Goal: Information Seeking & Learning: Check status

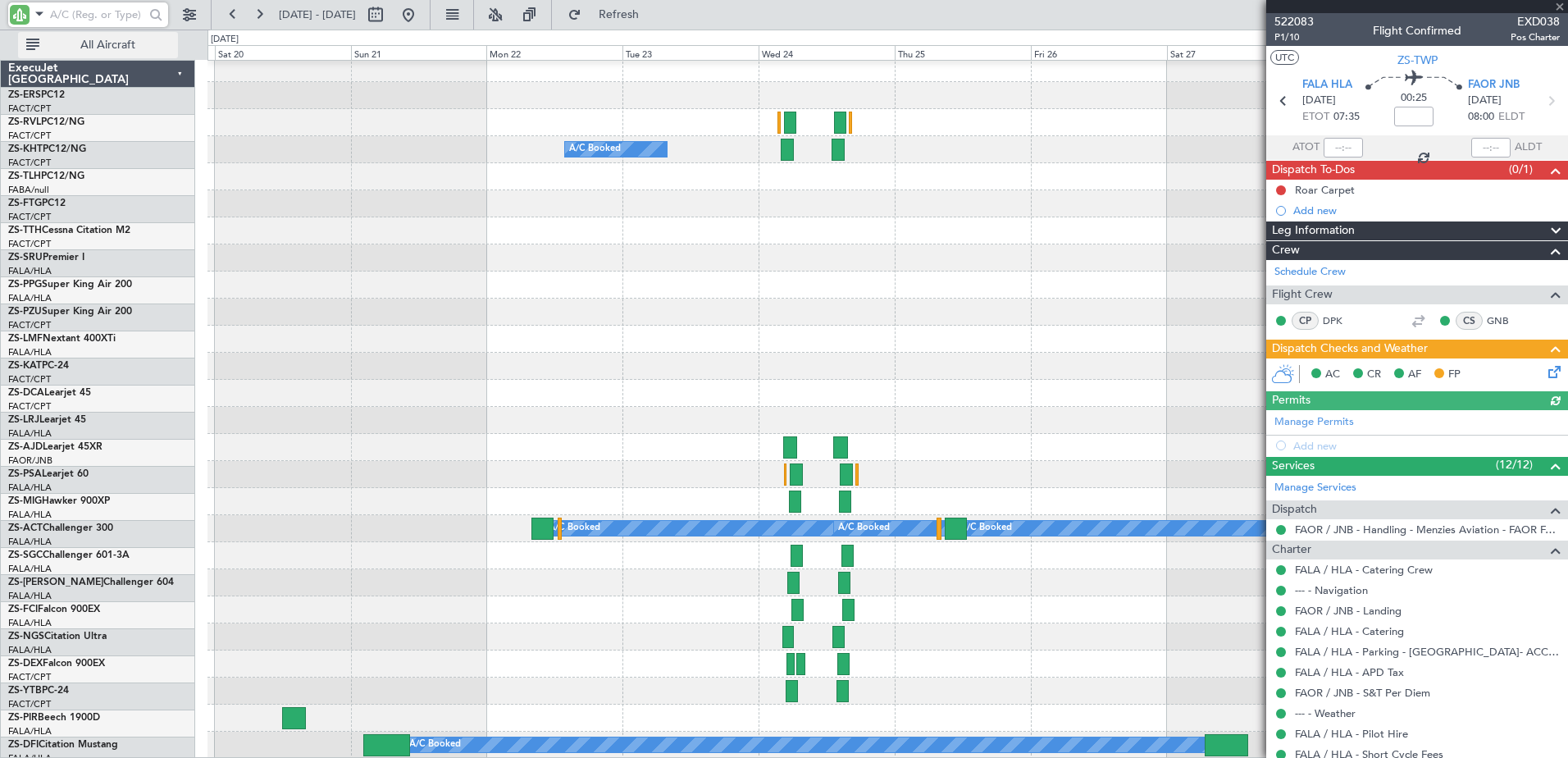
scroll to position [1105, 0]
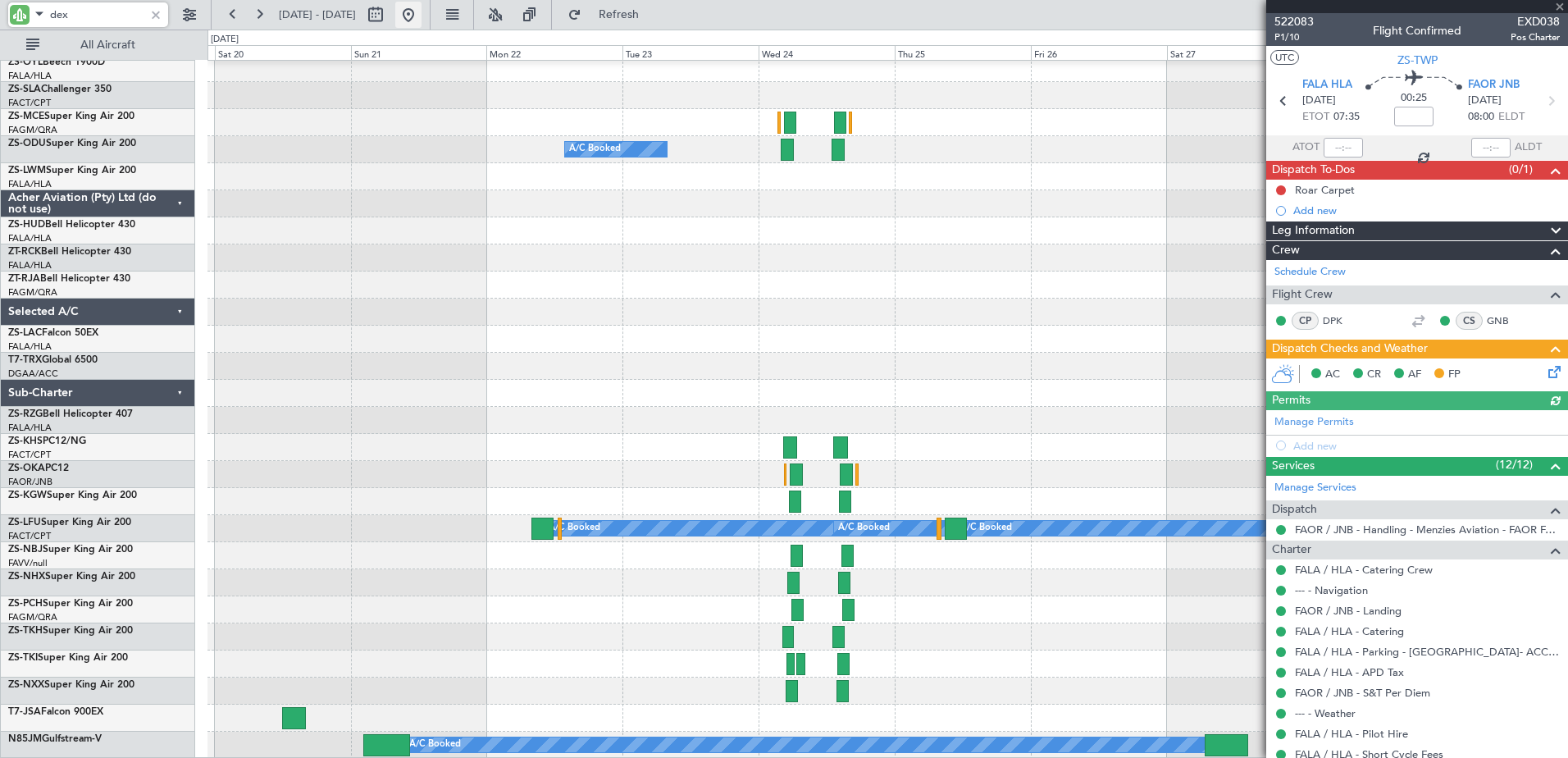
type input "dex"
click at [422, 8] on button at bounding box center [408, 15] width 26 height 26
click at [422, 17] on button at bounding box center [408, 15] width 26 height 26
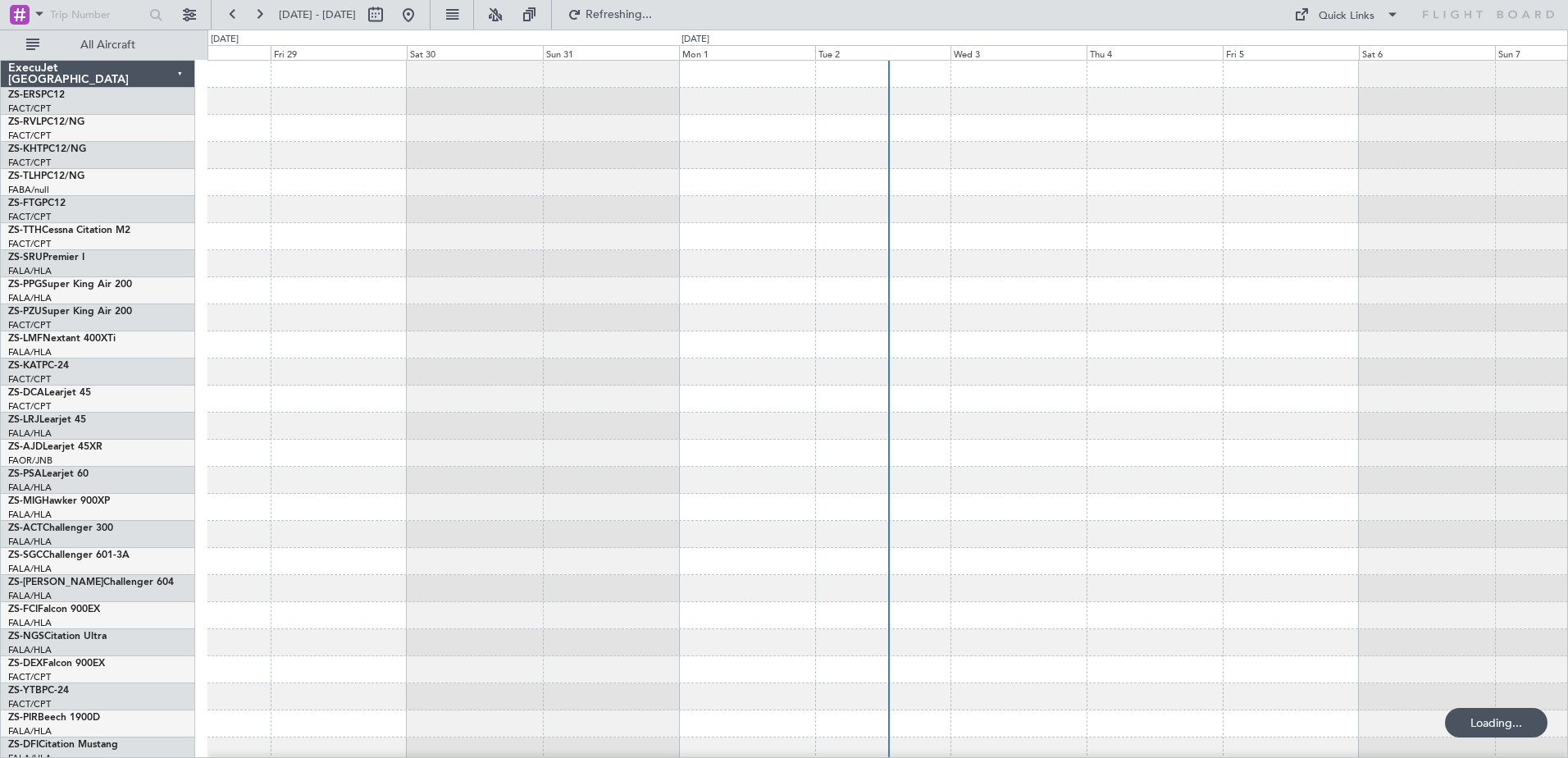
click at [38, 14] on span at bounding box center [39, 13] width 20 height 21
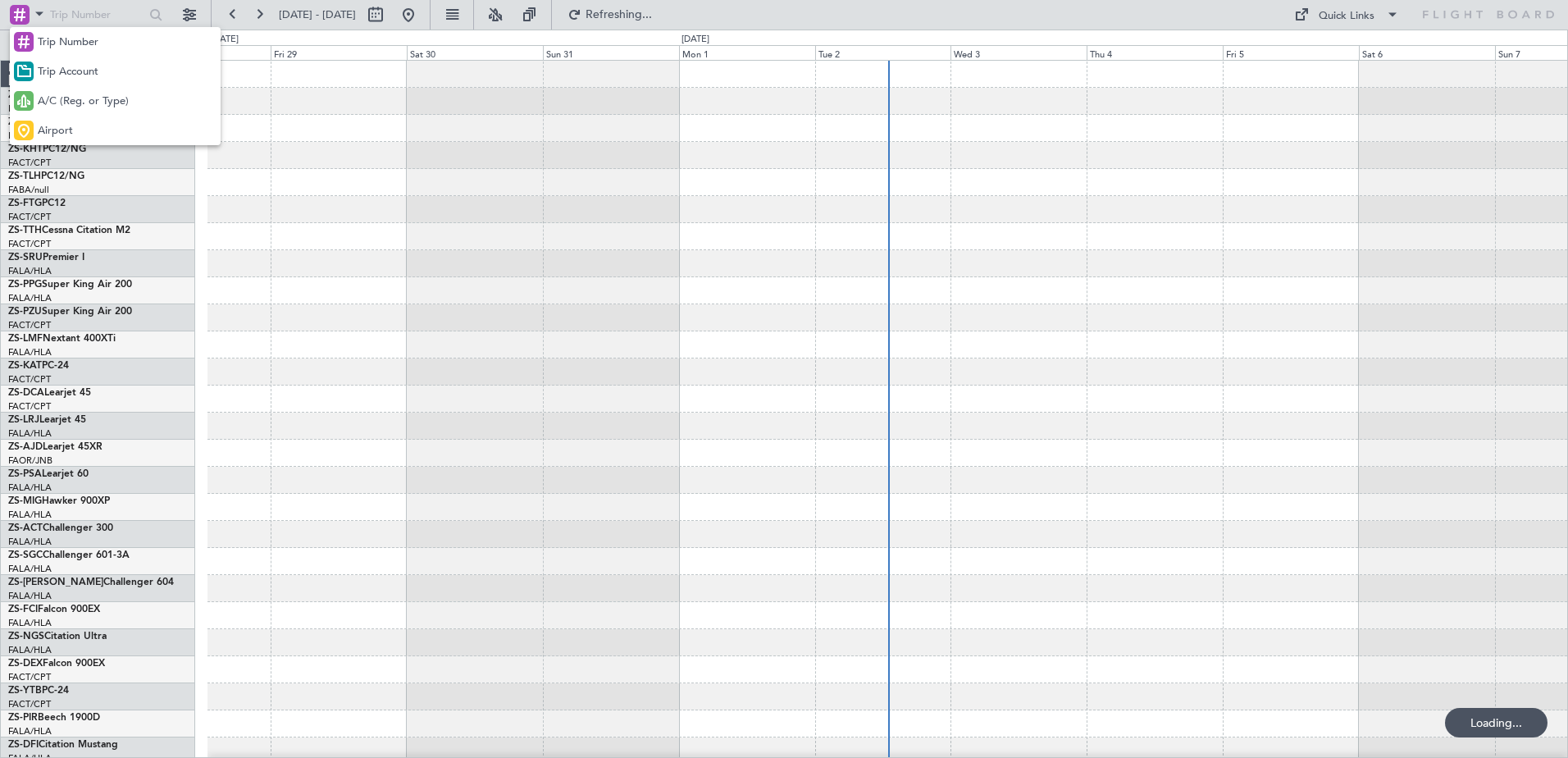
drag, startPoint x: 58, startPoint y: 96, endPoint x: 56, endPoint y: 38, distance: 58.0
click at [61, 96] on span "A/C (Reg. or Type)" at bounding box center [83, 101] width 91 height 17
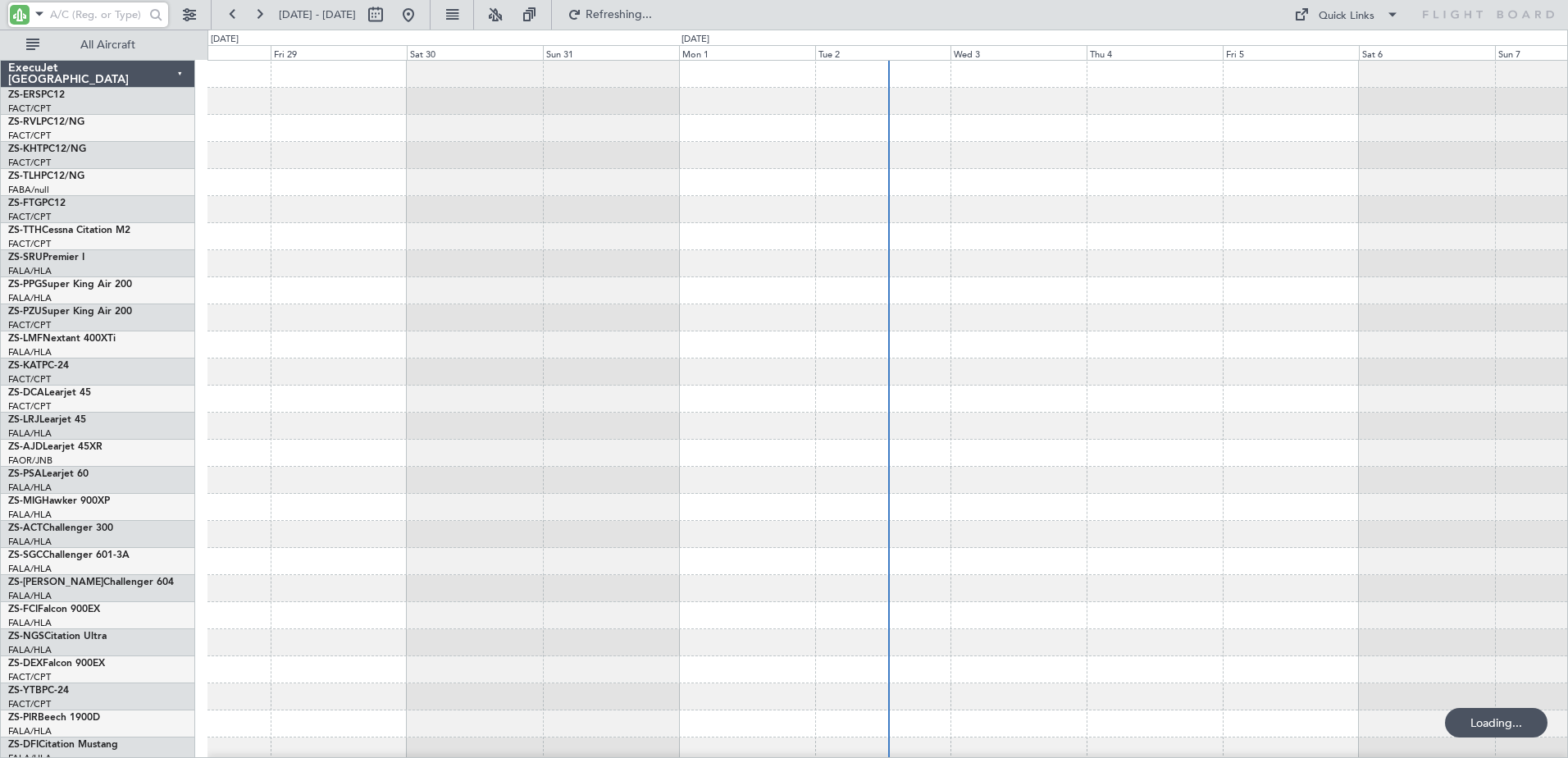
click at [53, 18] on input "text" at bounding box center [97, 15] width 94 height 24
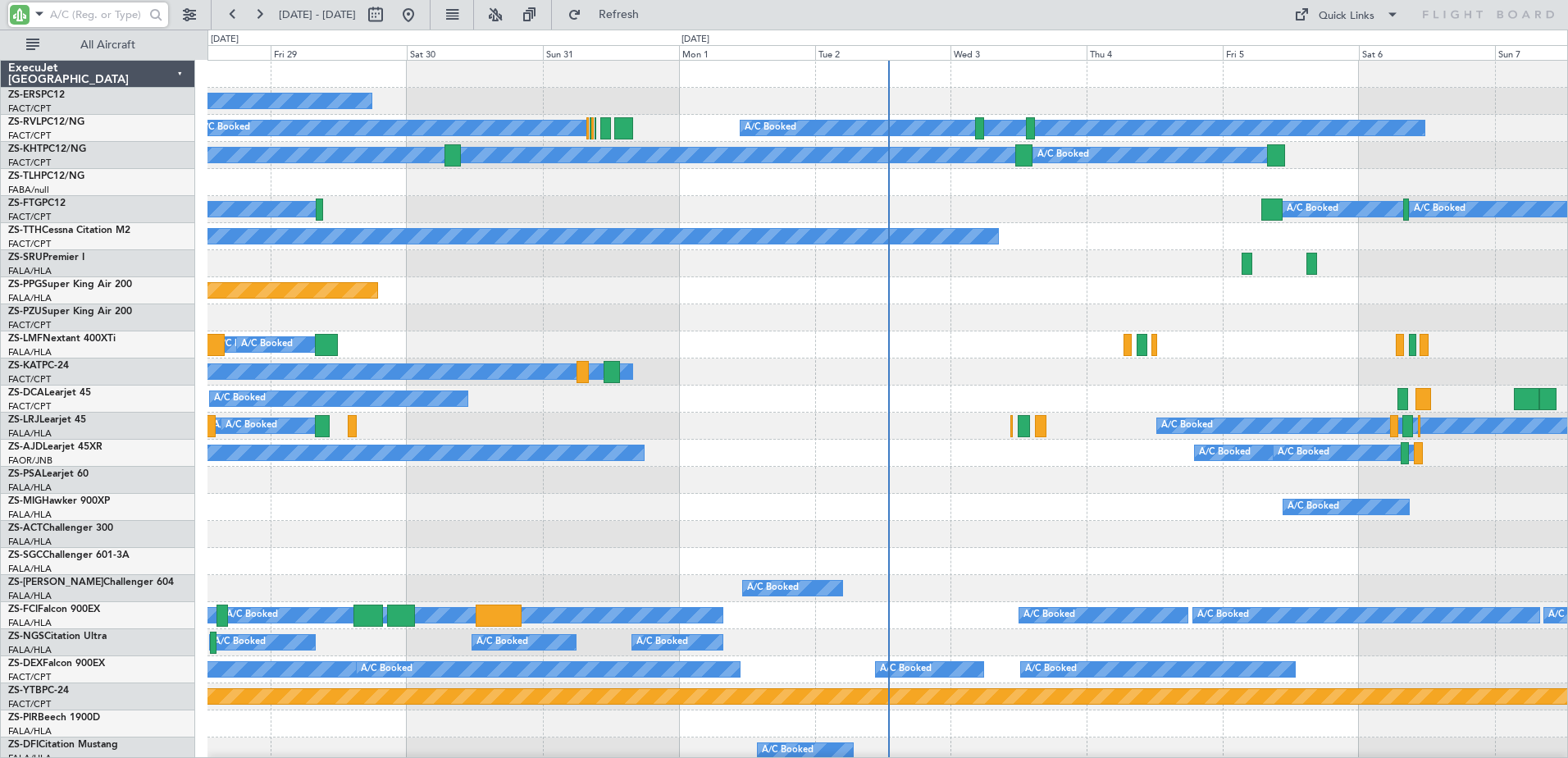
type input "s"
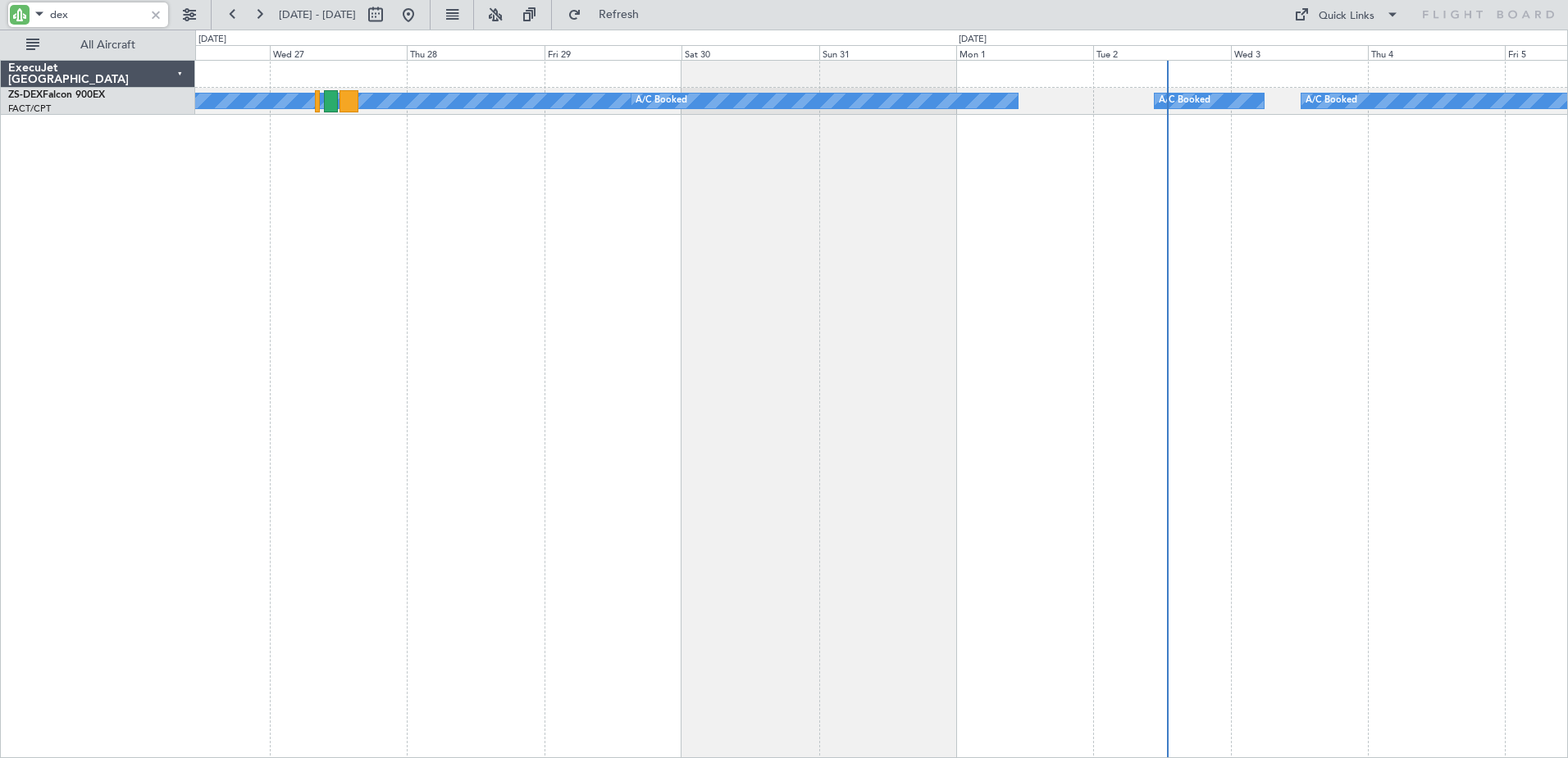
click at [1229, 284] on div "A/C Booked A/C Booked A/C Booked A/C Booked A/C Booked" at bounding box center [881, 408] width 1372 height 698
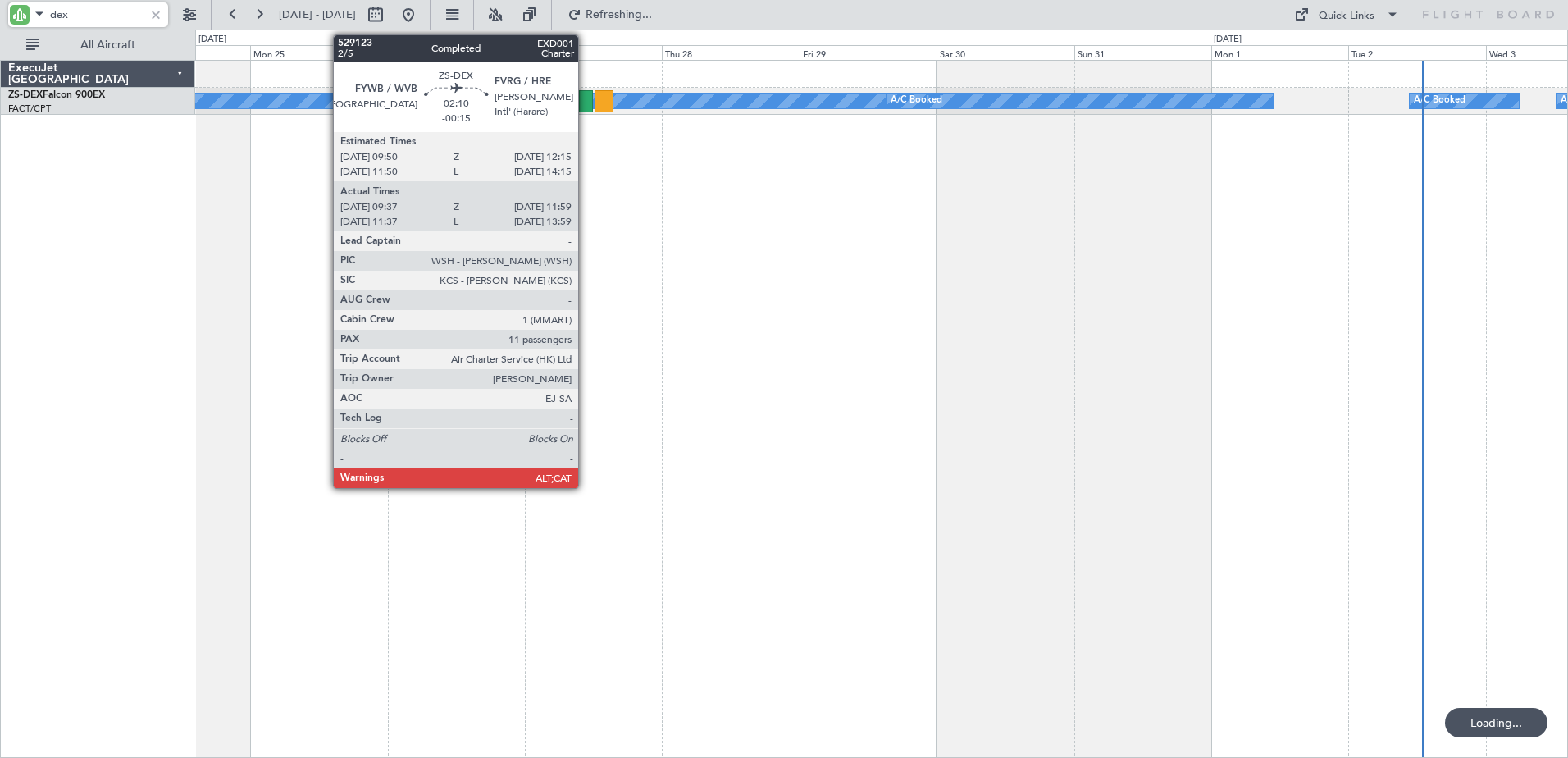
click at [585, 103] on div at bounding box center [585, 101] width 14 height 23
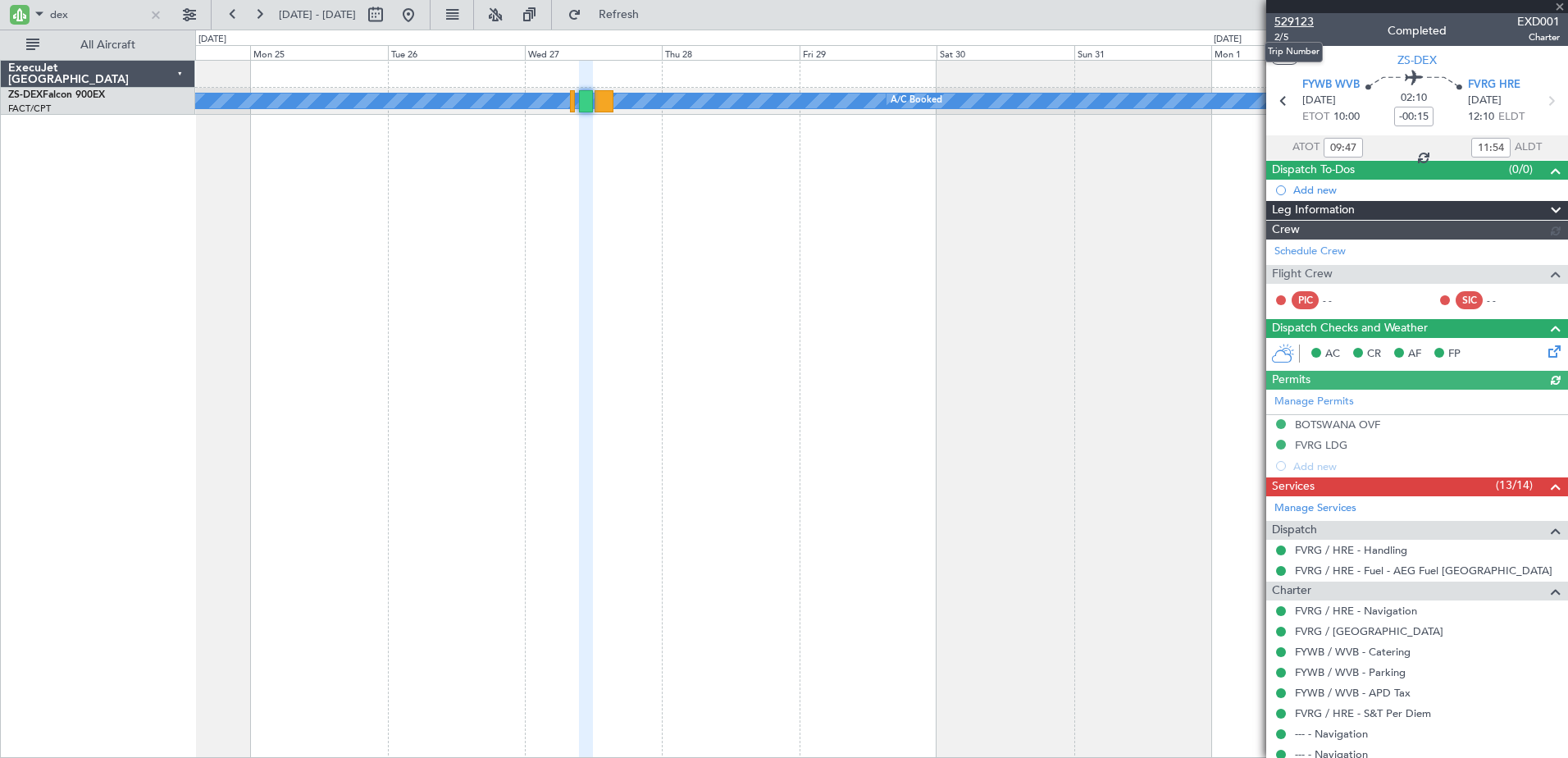
click at [1307, 18] on span "529123" at bounding box center [1294, 22] width 39 height 18
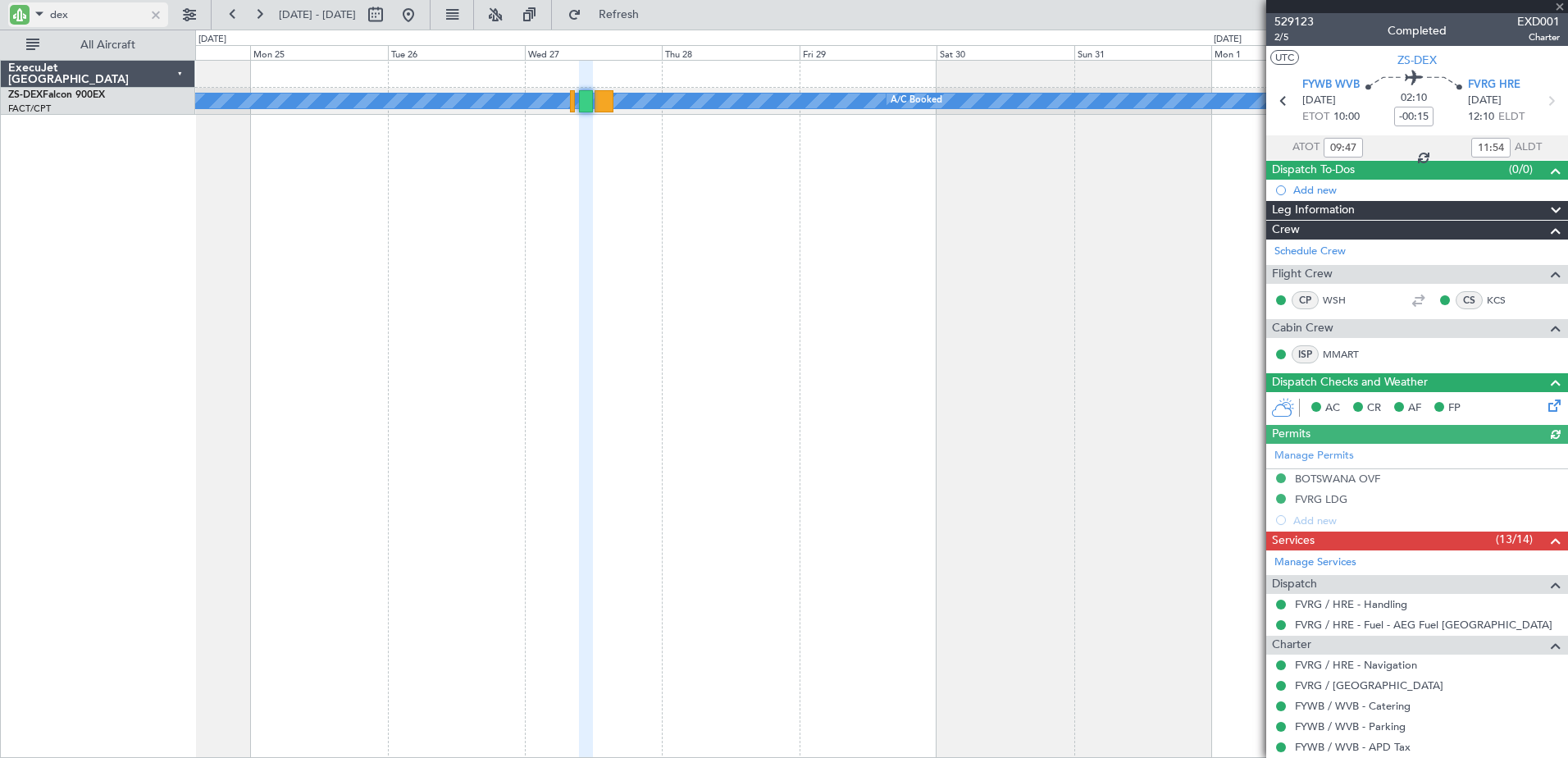
click at [58, 13] on input "dex" at bounding box center [97, 15] width 94 height 24
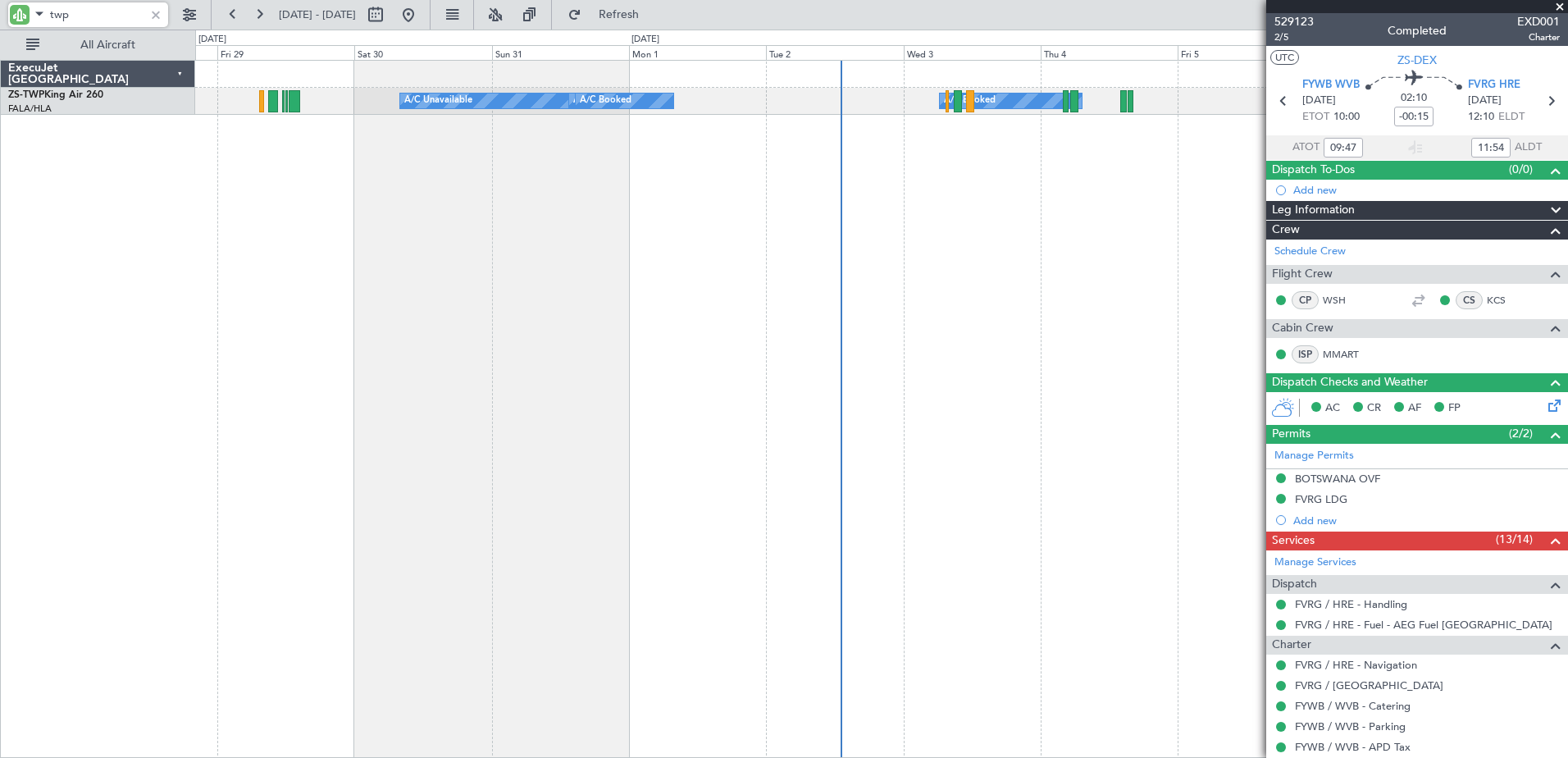
click at [336, 346] on div "A/C Unavailable A/C Booked A/C Booked A/C Booked A/C Booked A/C Booked Planned …" at bounding box center [881, 408] width 1372 height 698
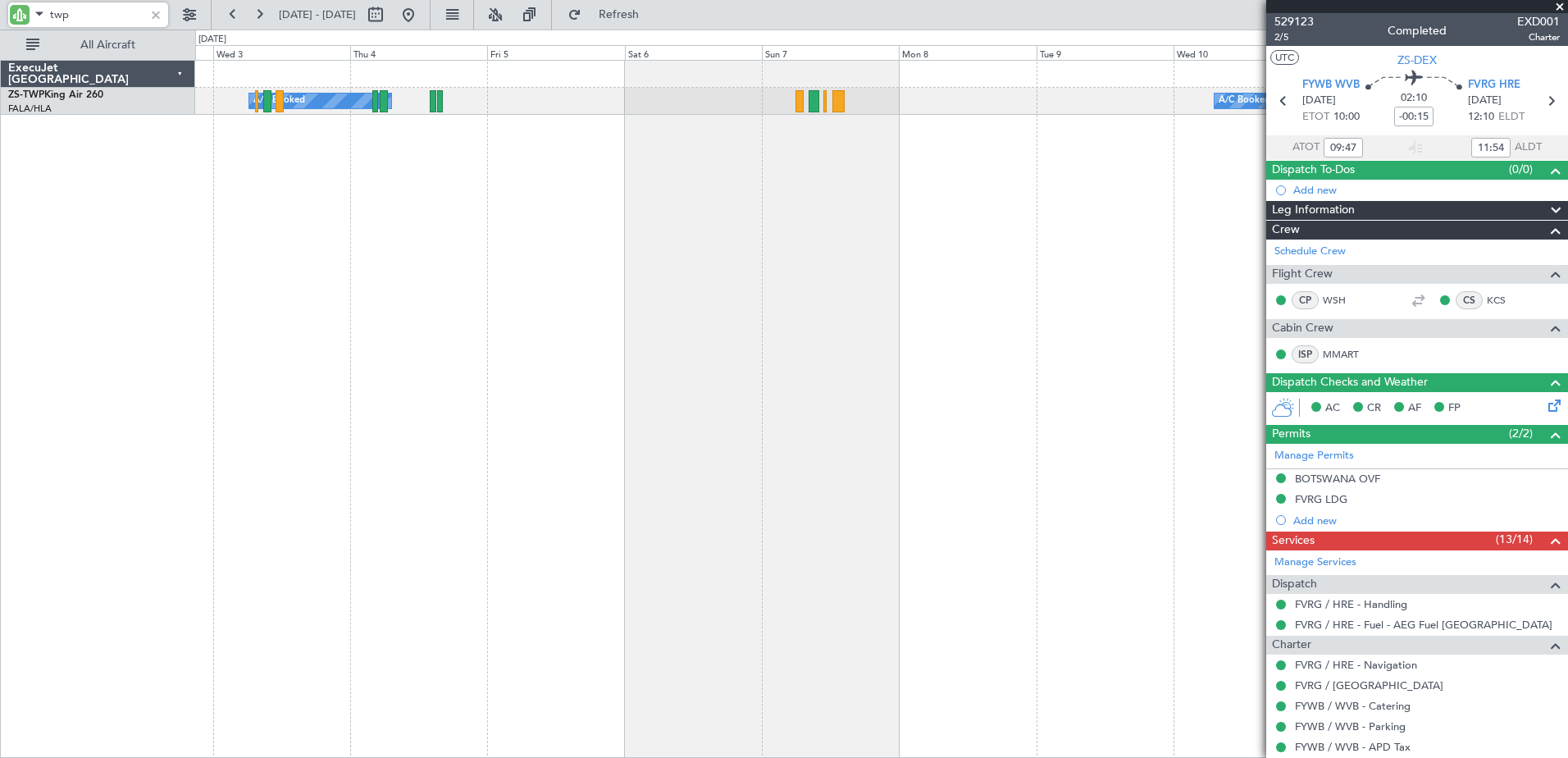
click at [286, 298] on div "A/C Booked A/C Booked A/C Booked A/C Booked A/C Booked A/C Booked A/C Booked A/…" at bounding box center [881, 408] width 1372 height 698
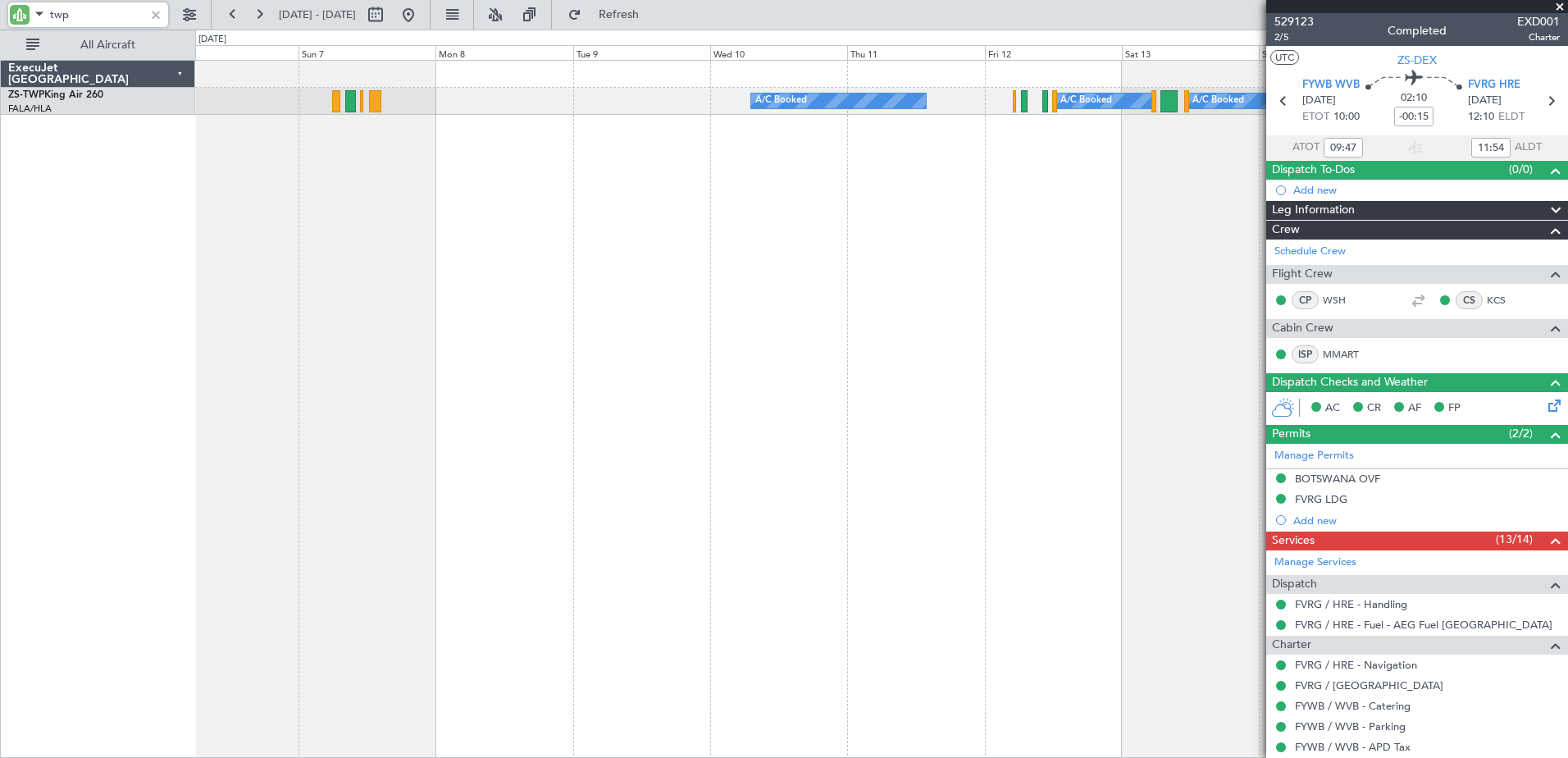
click at [0, 210] on html "twp [DATE] - [DATE] Refresh Quick Links All Aircraft A/C Booked A/C Booked A/C …" at bounding box center [784, 379] width 1568 height 758
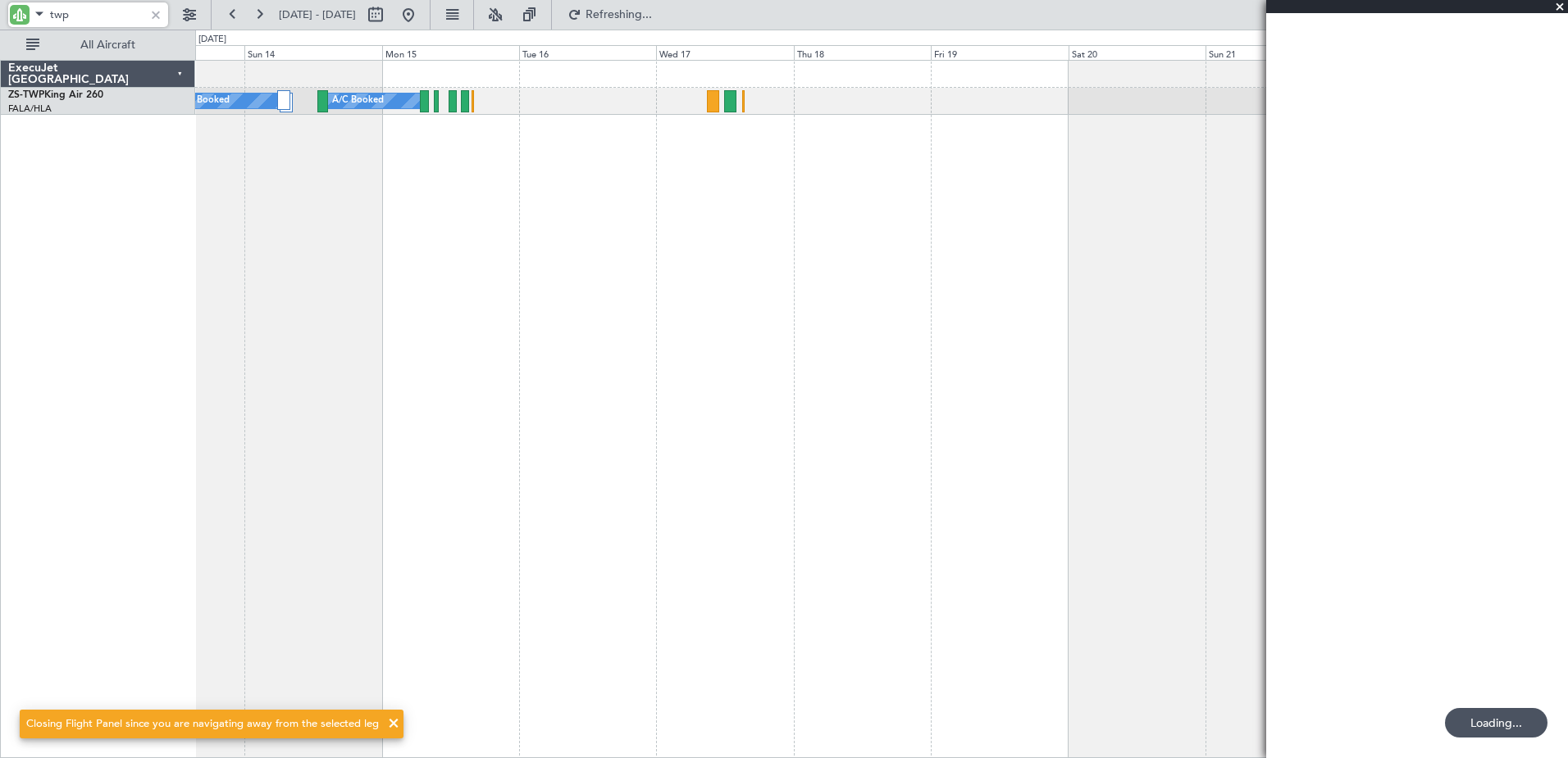
click at [48, 239] on div "A/C Booked A/C Booked A/C Booked A/C Booked ExecuJet [GEOGRAPHIC_DATA] ZS-TWP K…" at bounding box center [784, 394] width 1568 height 729
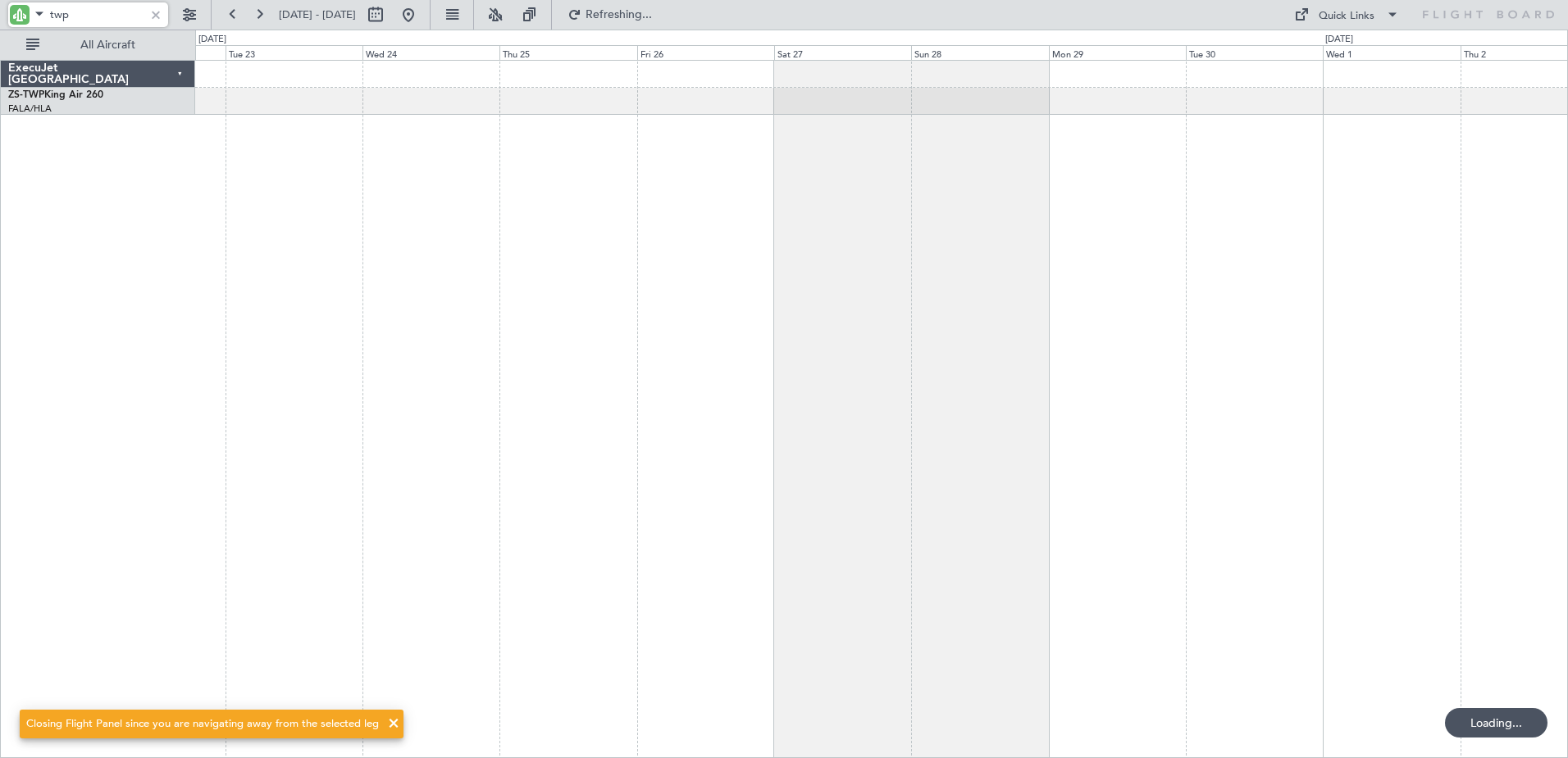
click at [544, 255] on div at bounding box center [881, 408] width 1372 height 698
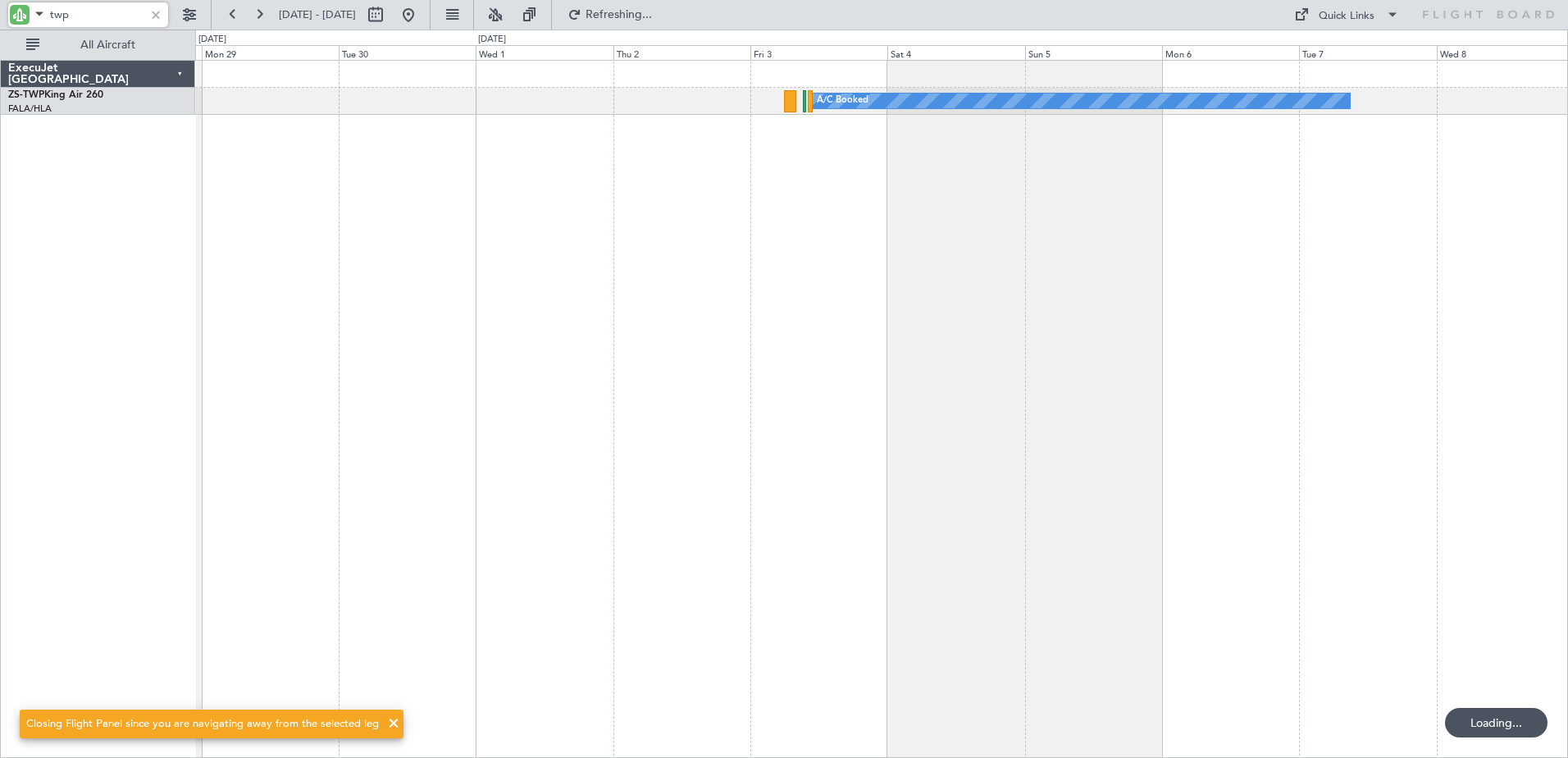
click at [801, 346] on div "A/C Booked" at bounding box center [881, 408] width 1372 height 698
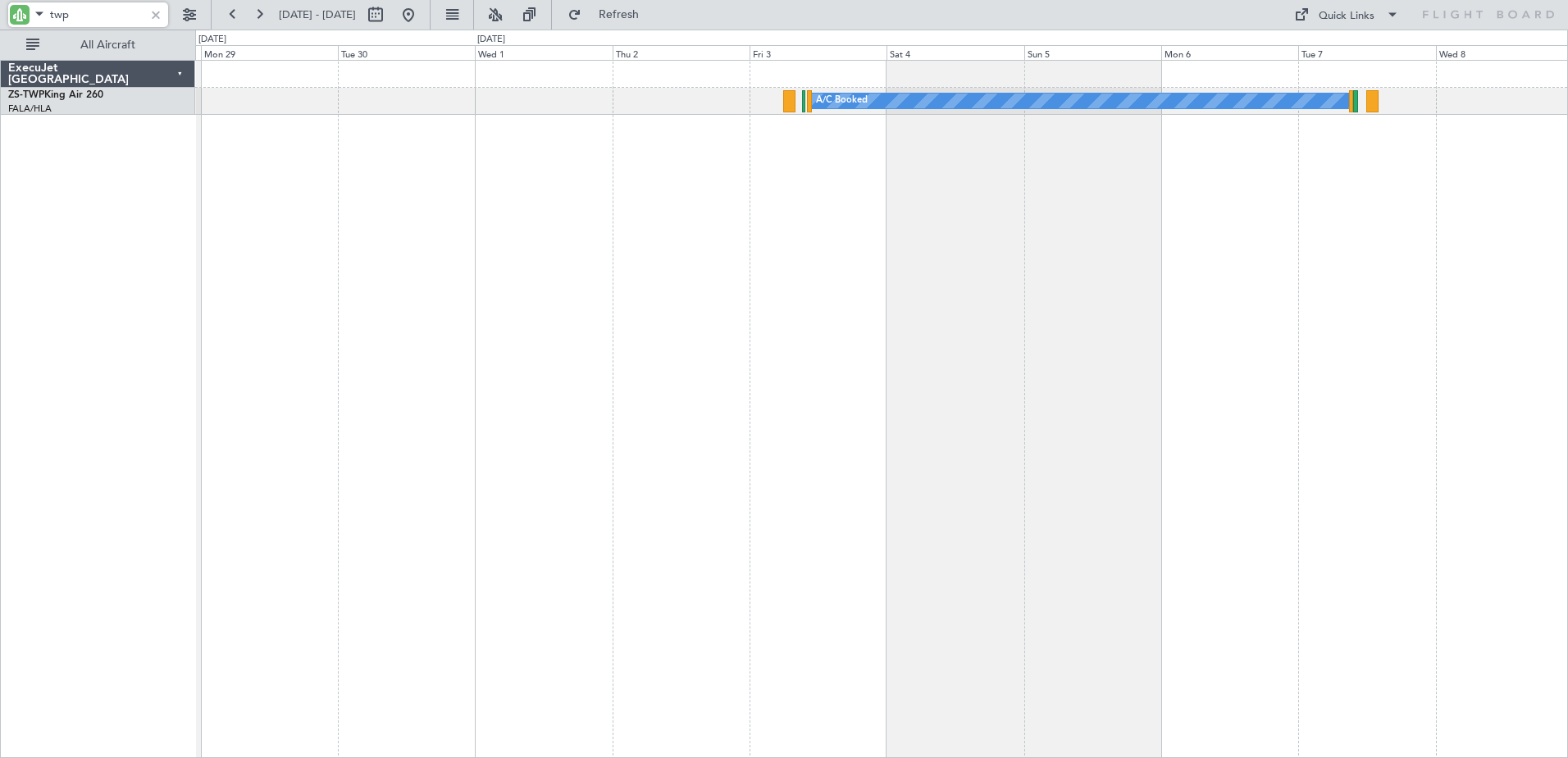
type input "twp"
click at [83, 250] on div "ExecuJet [GEOGRAPHIC_DATA] ZS-TWP King Air 260 FALA/HLA Lanseria" at bounding box center [98, 408] width 195 height 698
click at [160, 19] on div at bounding box center [156, 15] width 18 height 18
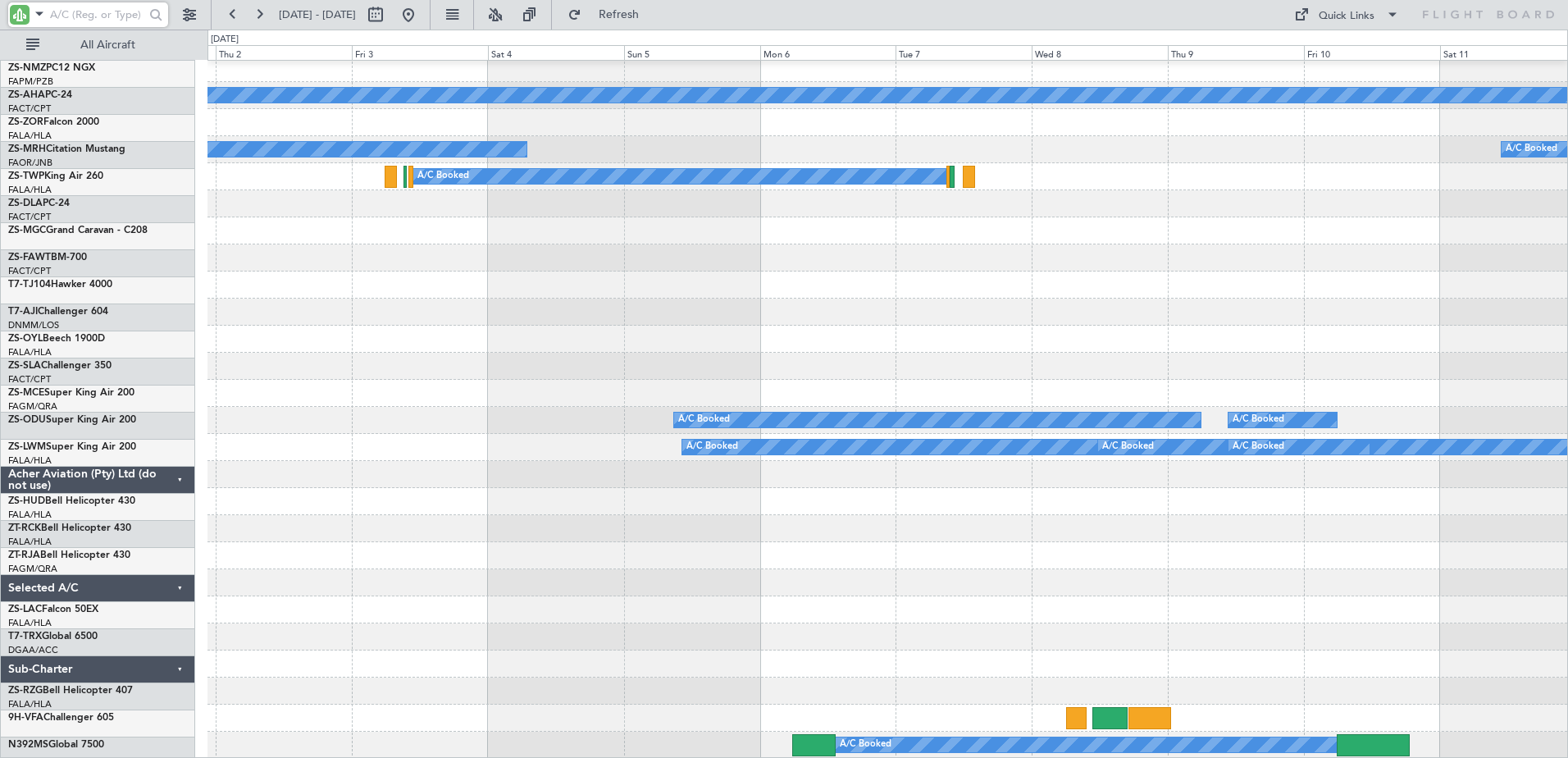
scroll to position [818, 0]
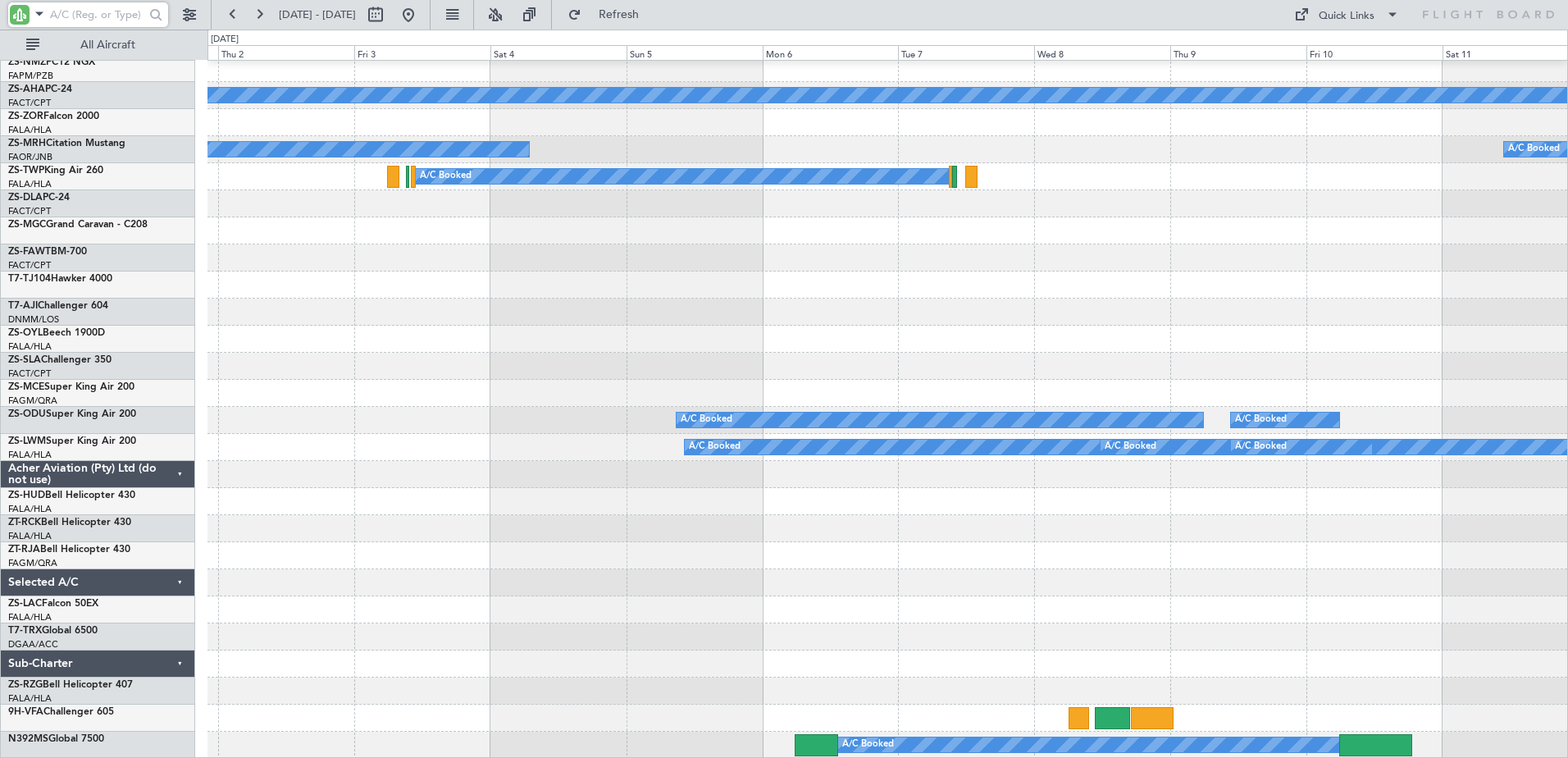
click at [1093, 494] on div "A/C Booked Planned Maint A/C Booked A/C Booked A/C Booked A/C Booked A/C Booked…" at bounding box center [887, 1] width 1360 height 1516
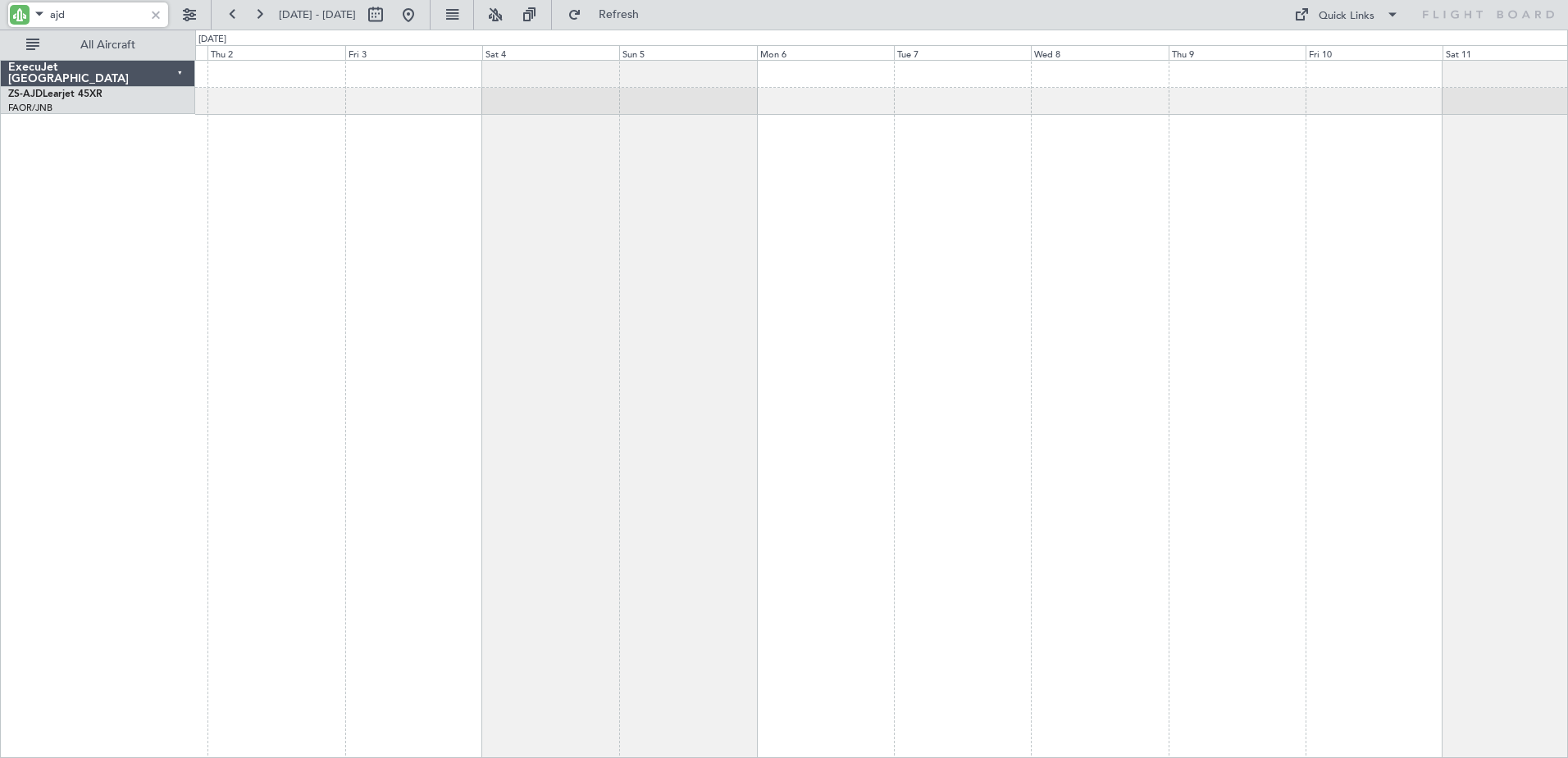
scroll to position [0, 0]
type input "ajd"
click at [422, 14] on button at bounding box center [408, 15] width 26 height 26
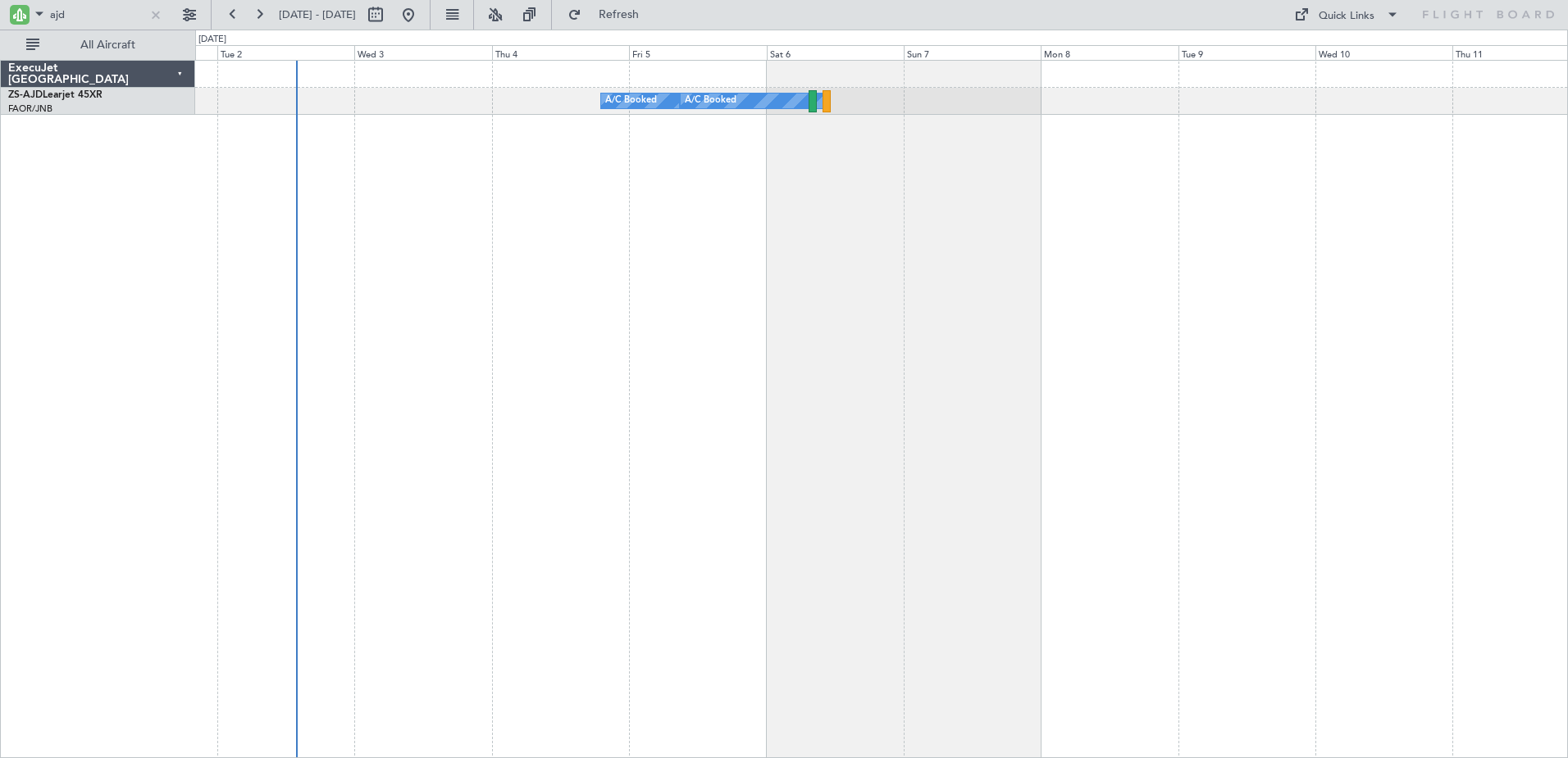
click at [601, 228] on div "A/C Booked A/C Booked A/C Booked A/C Booked Planned Maint" at bounding box center [881, 408] width 1372 height 698
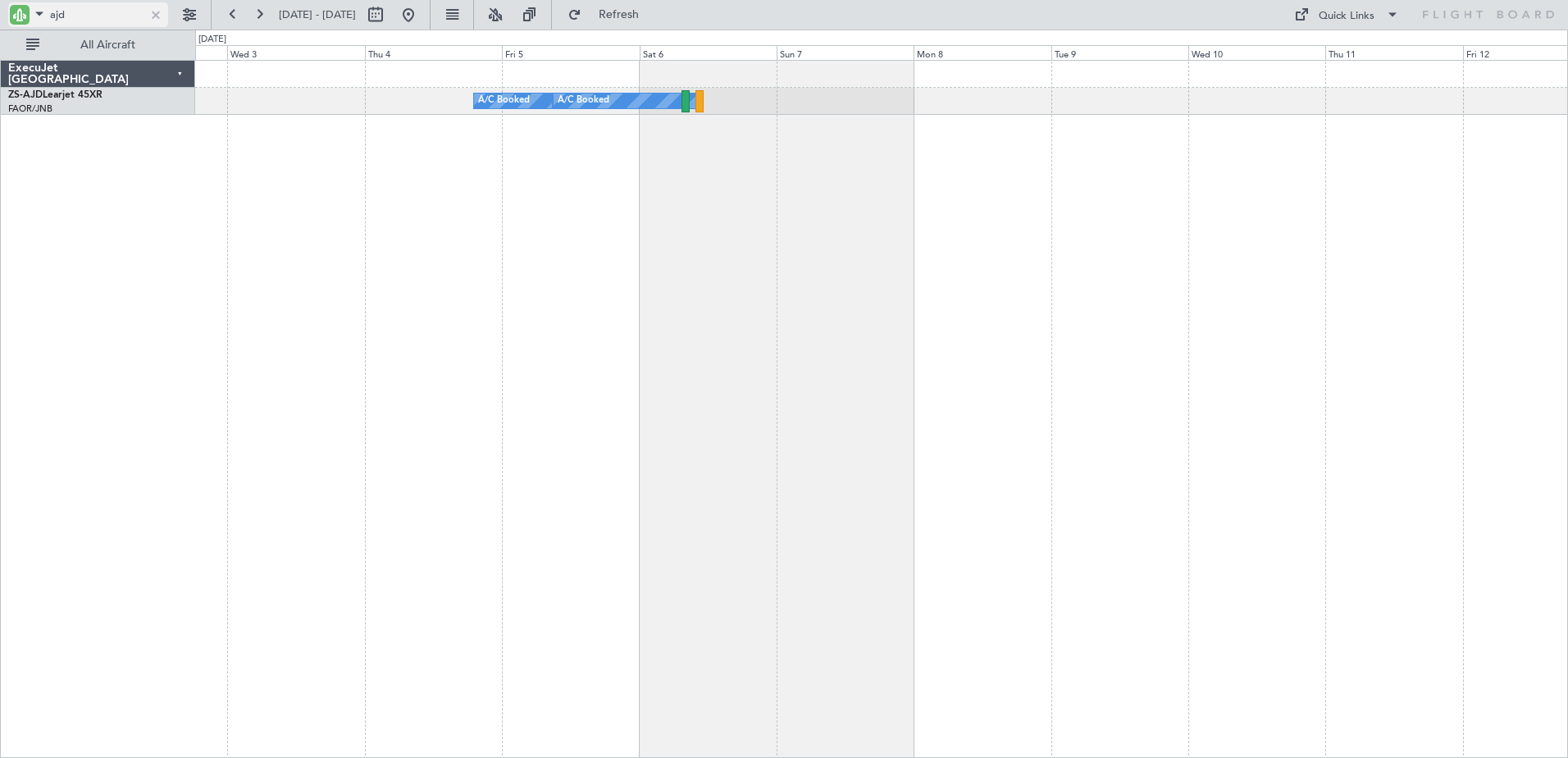
click at [48, 15] on span at bounding box center [39, 13] width 20 height 21
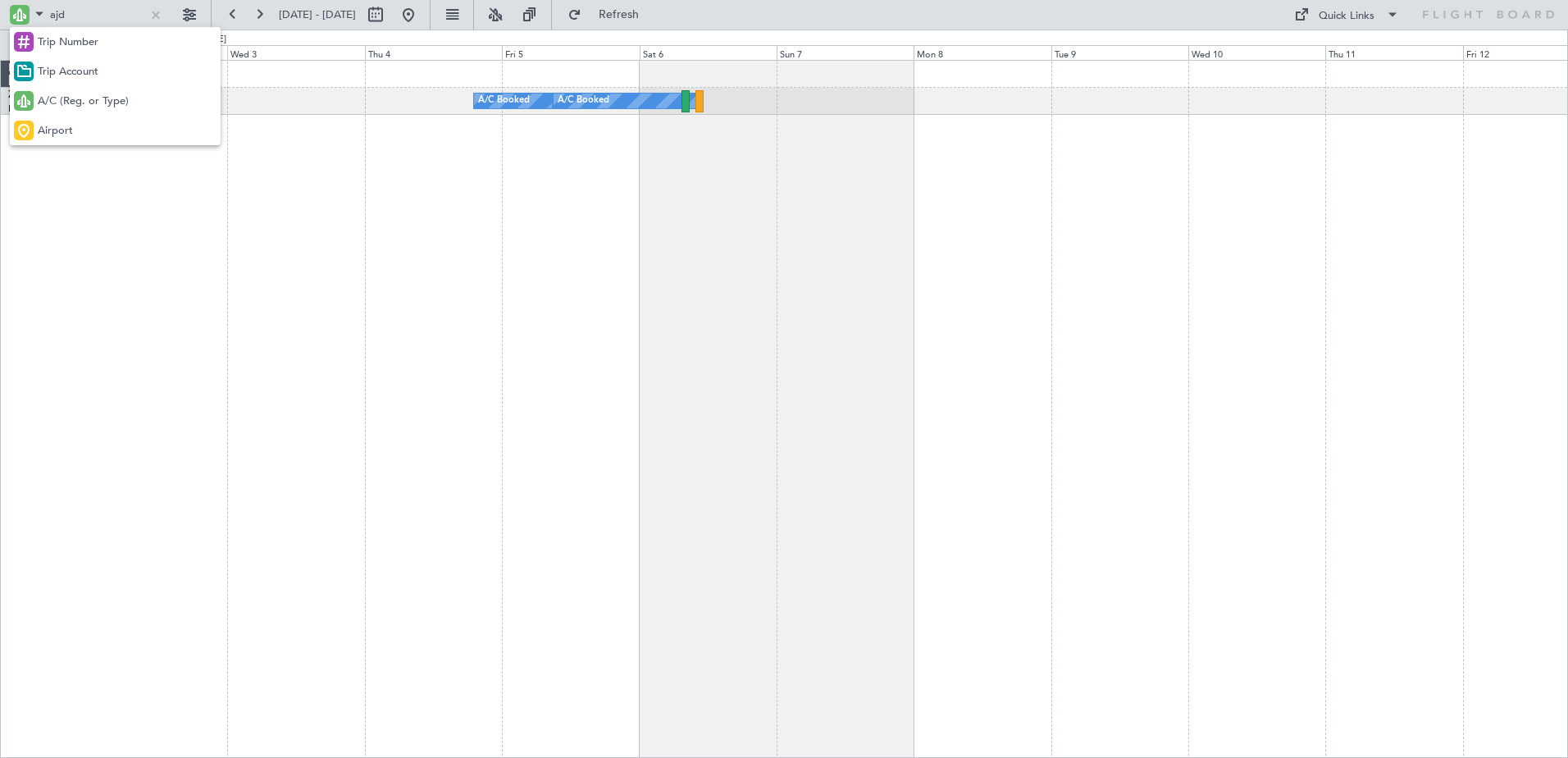
click at [51, 18] on div at bounding box center [784, 379] width 1568 height 758
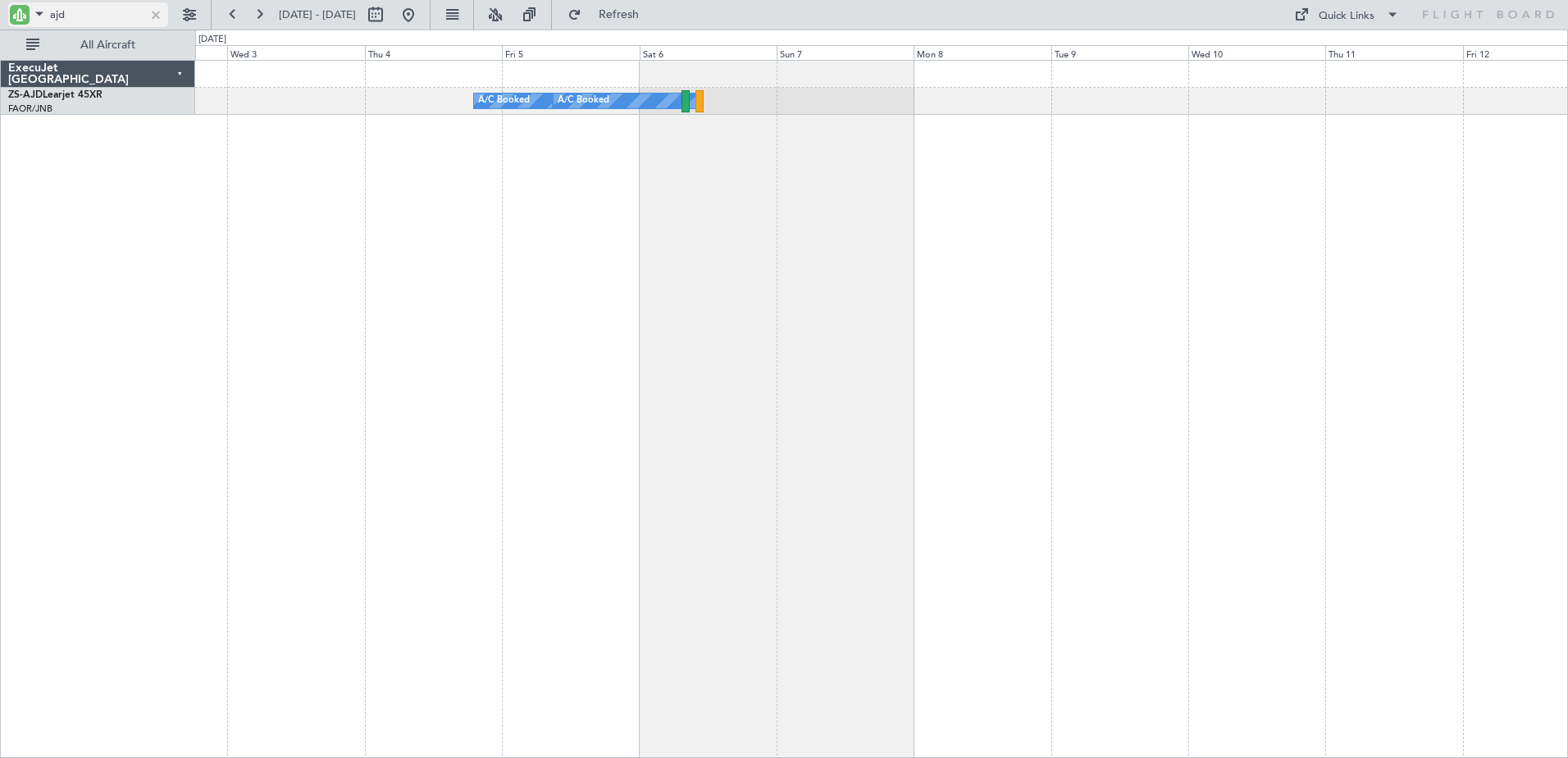
click at [154, 15] on div at bounding box center [156, 15] width 18 height 18
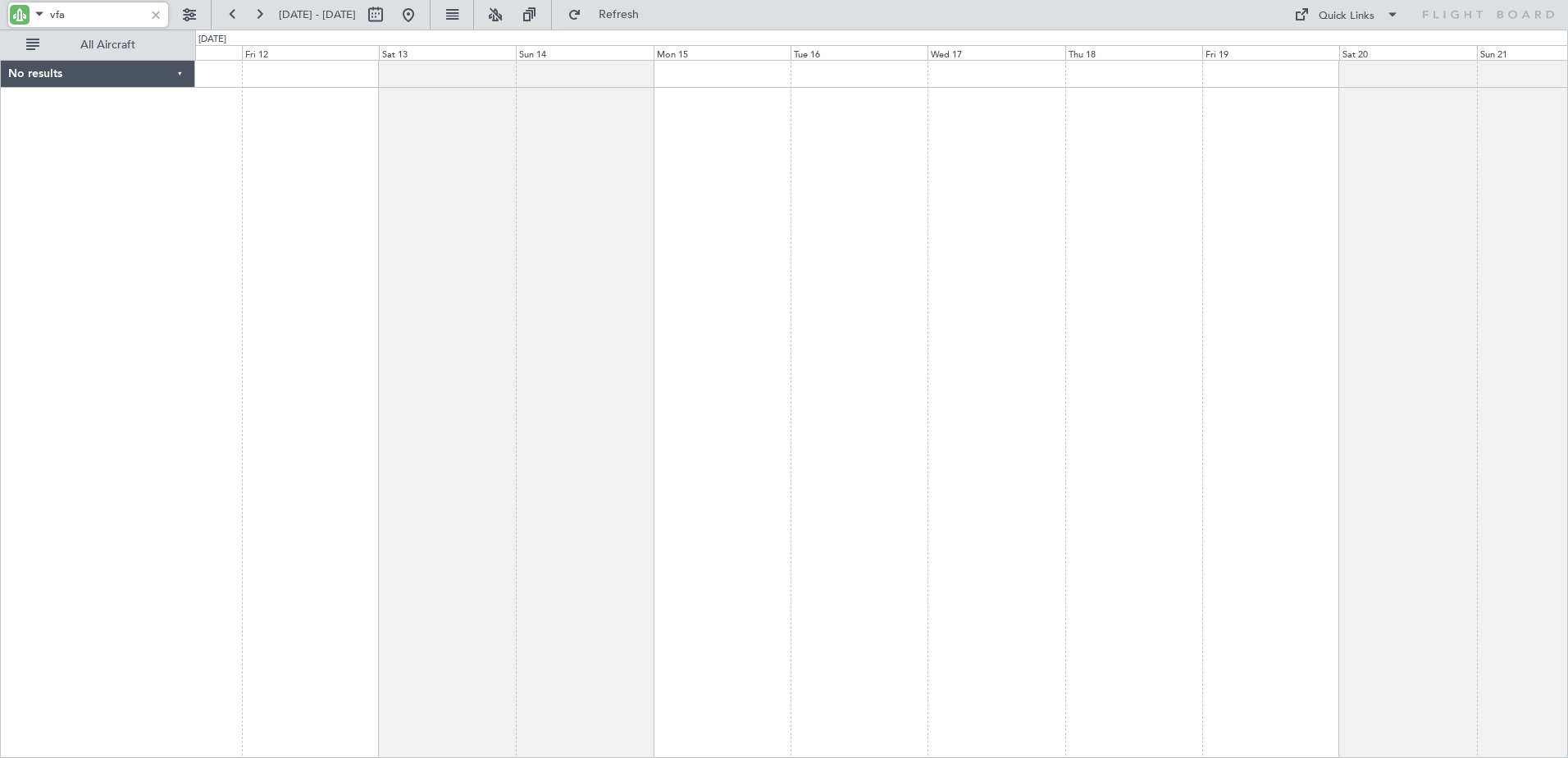
click at [84, 235] on div "No results 0 0 Thu 11 Fri 12 [DATE] Sun 14 Mon 15 Tue 16 Wed 17 Thu 18 Fri 19 S…" at bounding box center [784, 394] width 1568 height 729
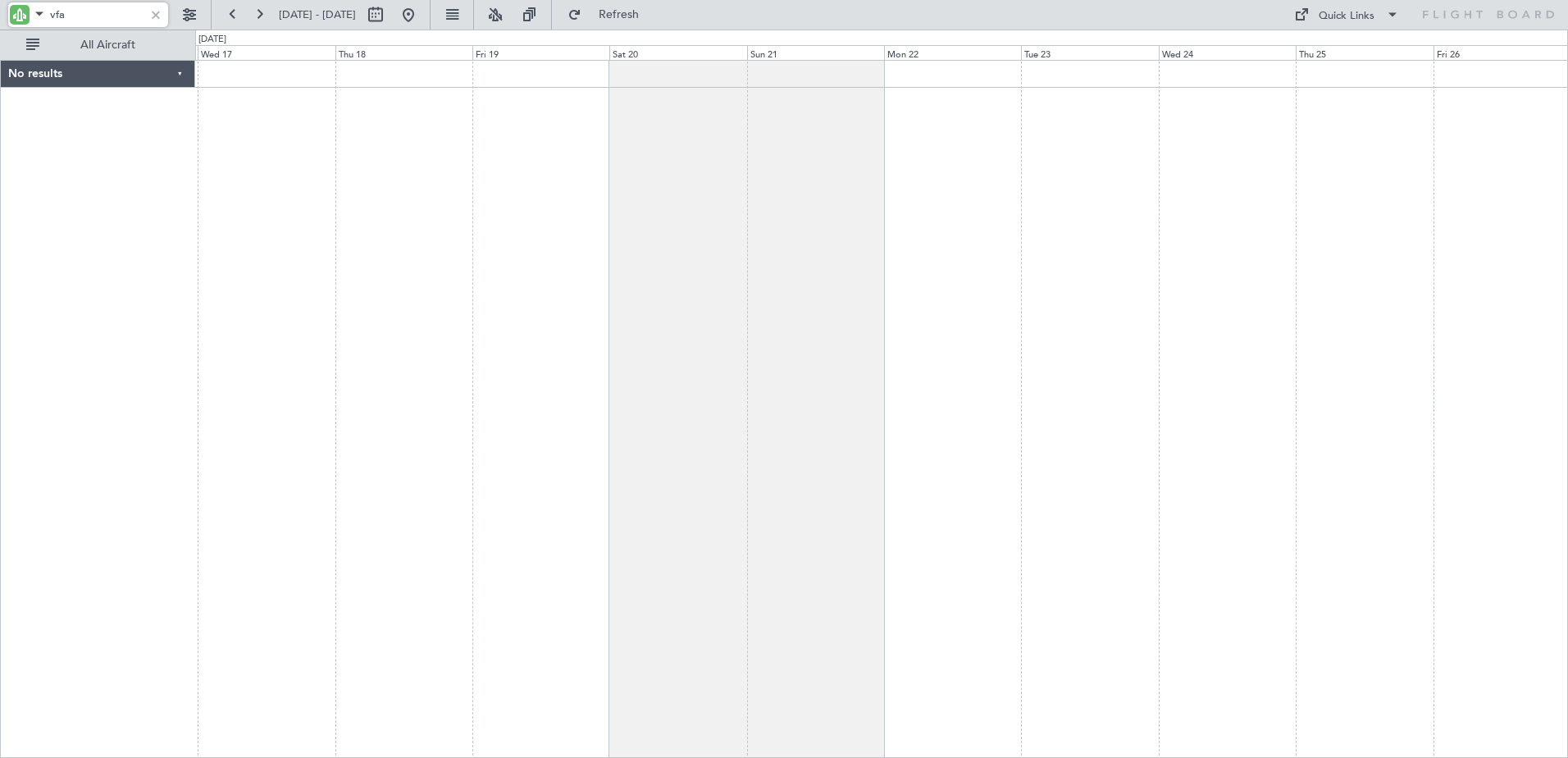
click at [590, 205] on div at bounding box center [881, 408] width 1372 height 698
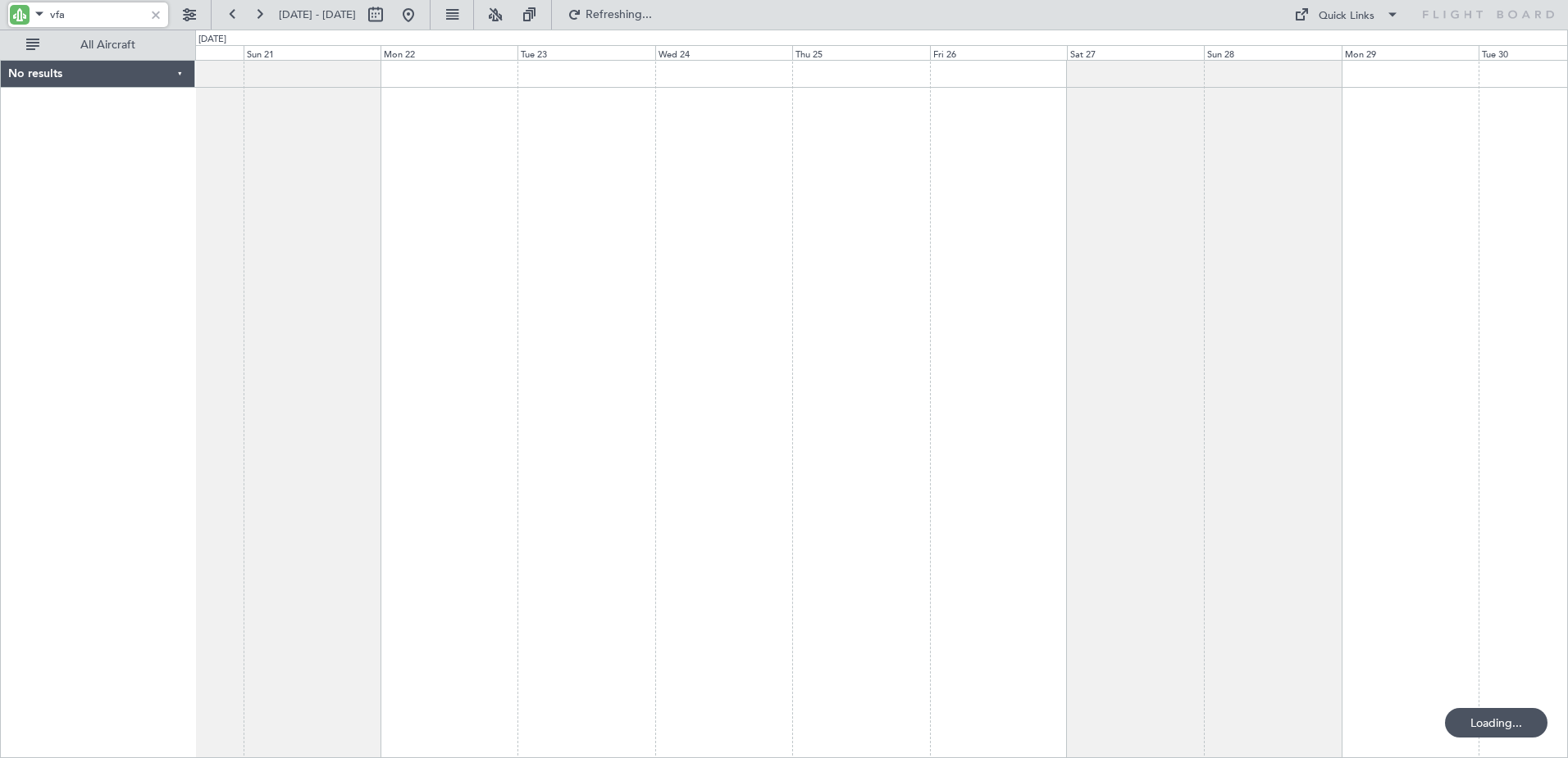
click at [729, 240] on div at bounding box center [881, 408] width 1372 height 698
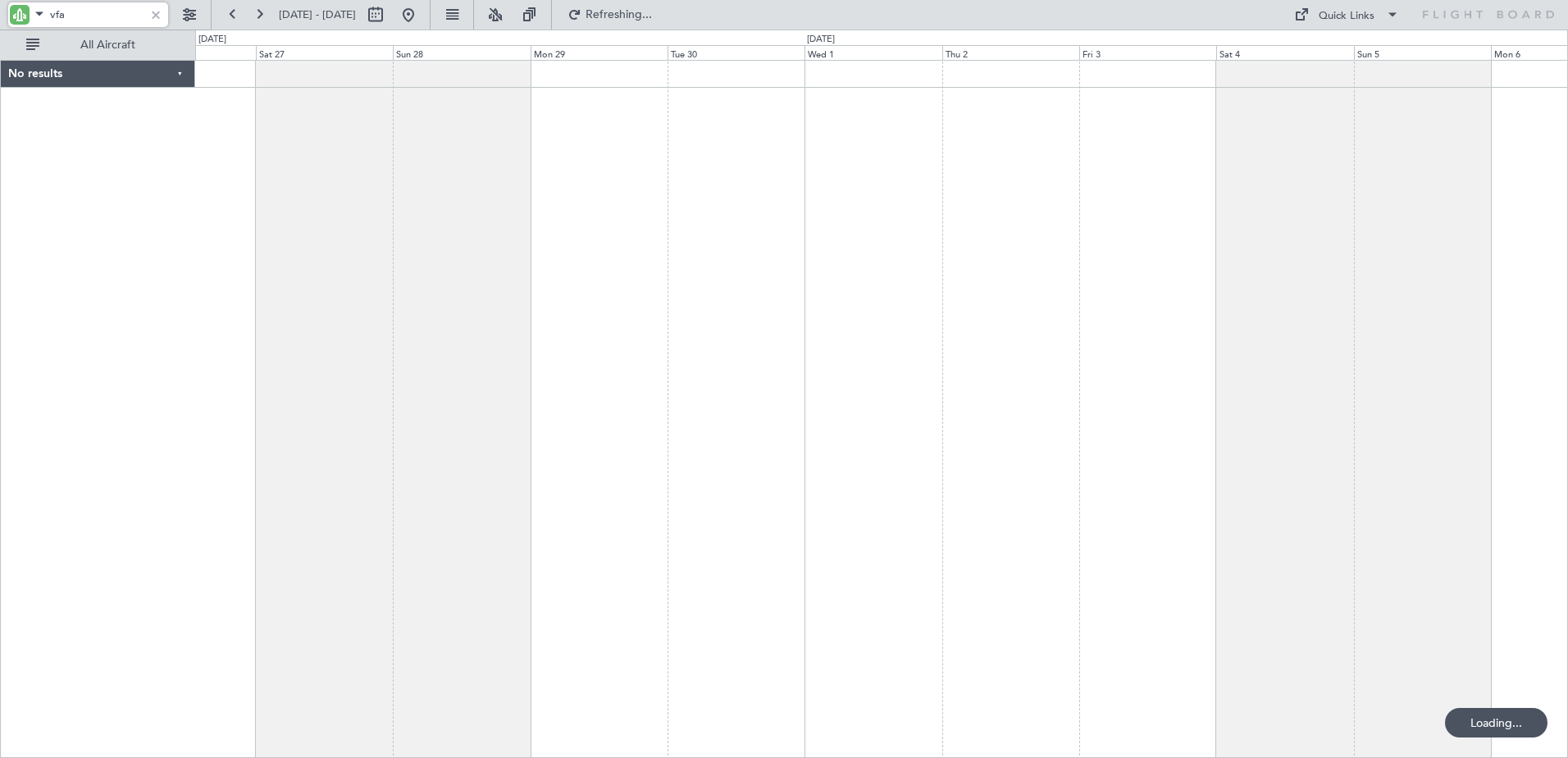
click at [715, 165] on div at bounding box center [881, 408] width 1372 height 698
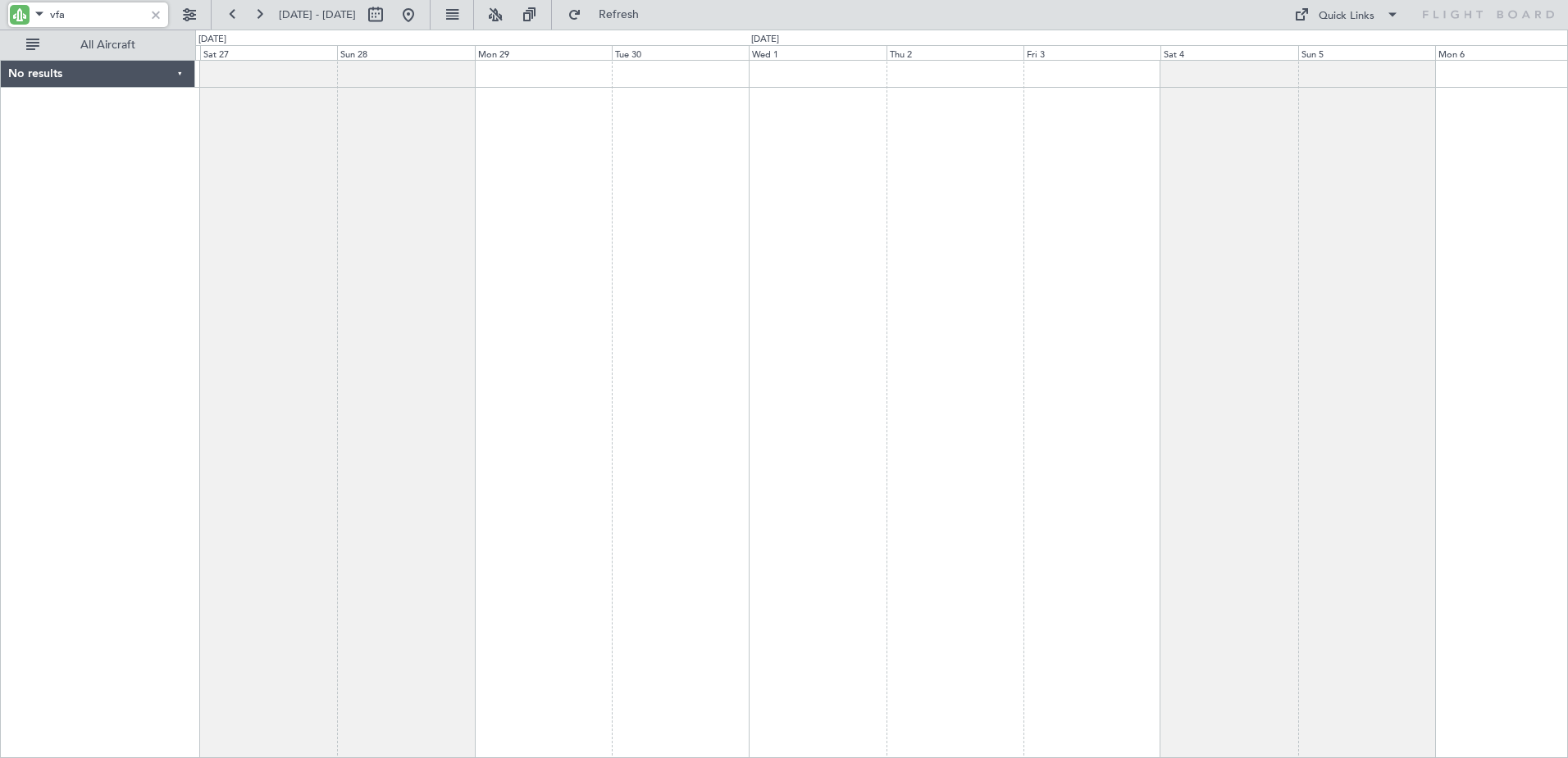
type input "vfa"
click at [152, 19] on div at bounding box center [156, 15] width 18 height 18
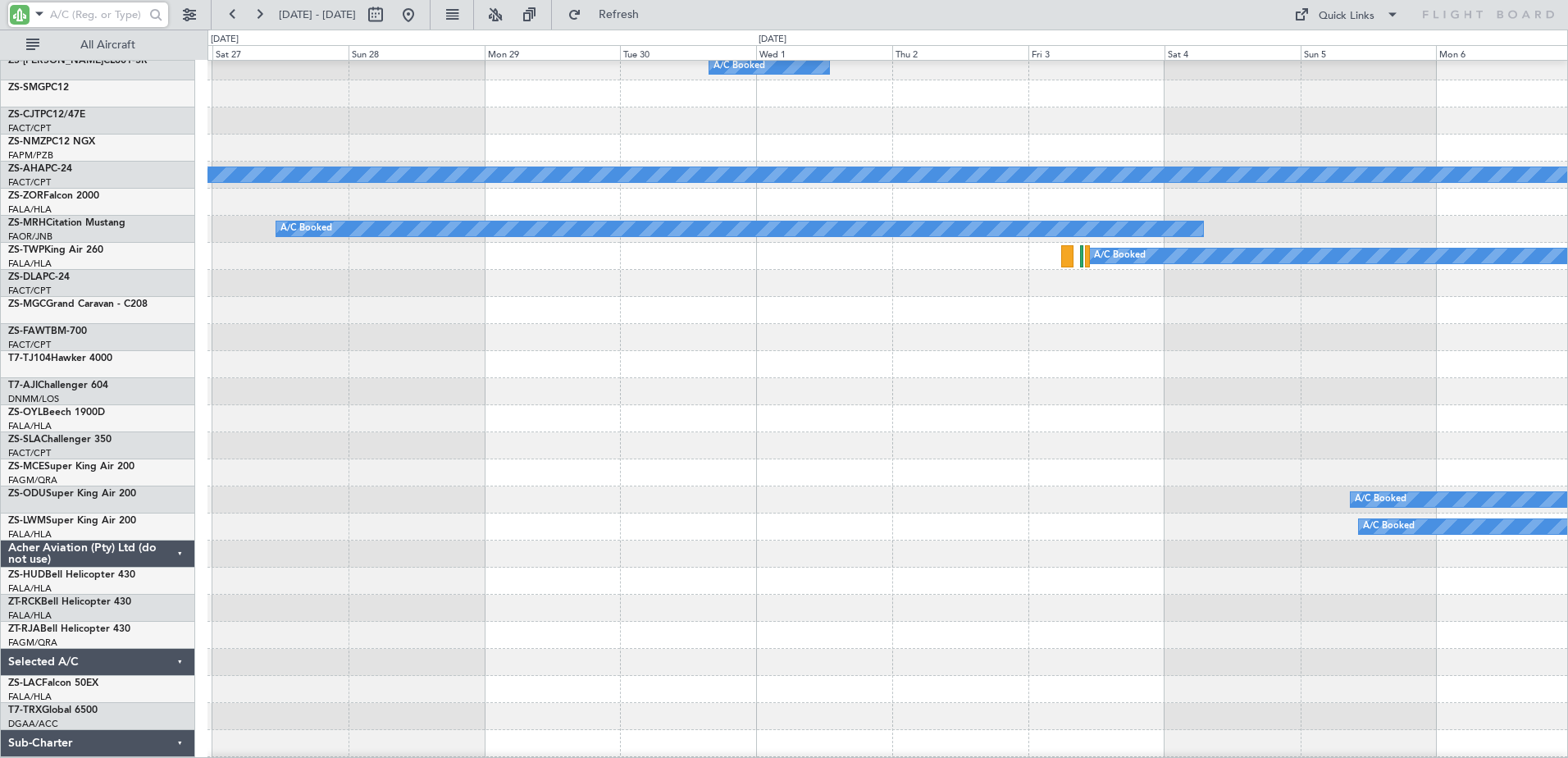
scroll to position [818, 0]
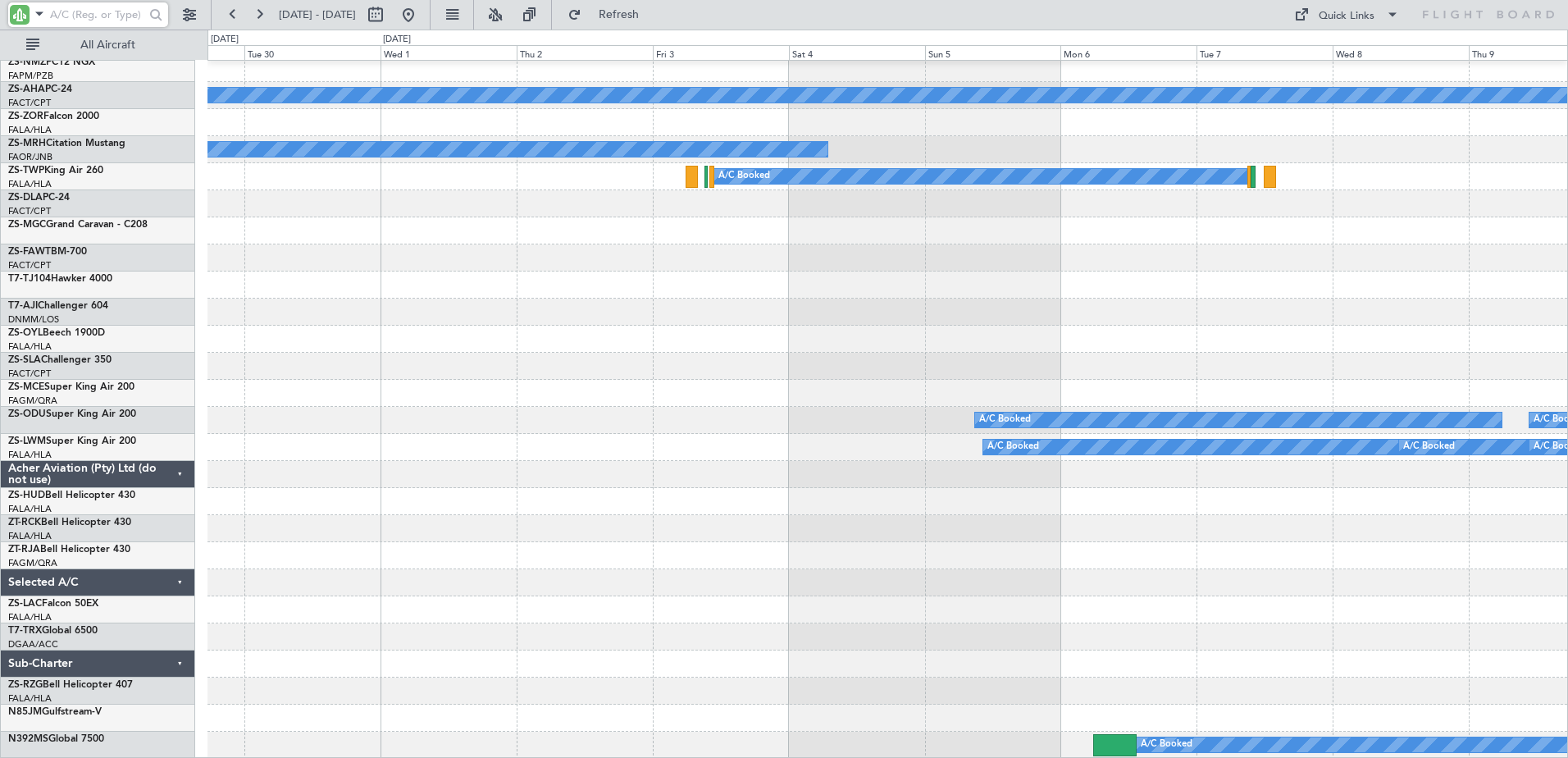
click at [974, 509] on div "A/C Booked Planned Maint A/C Booked A/C Booked A/C Booked A/C Booked A/C Booked…" at bounding box center [887, 1] width 1360 height 1516
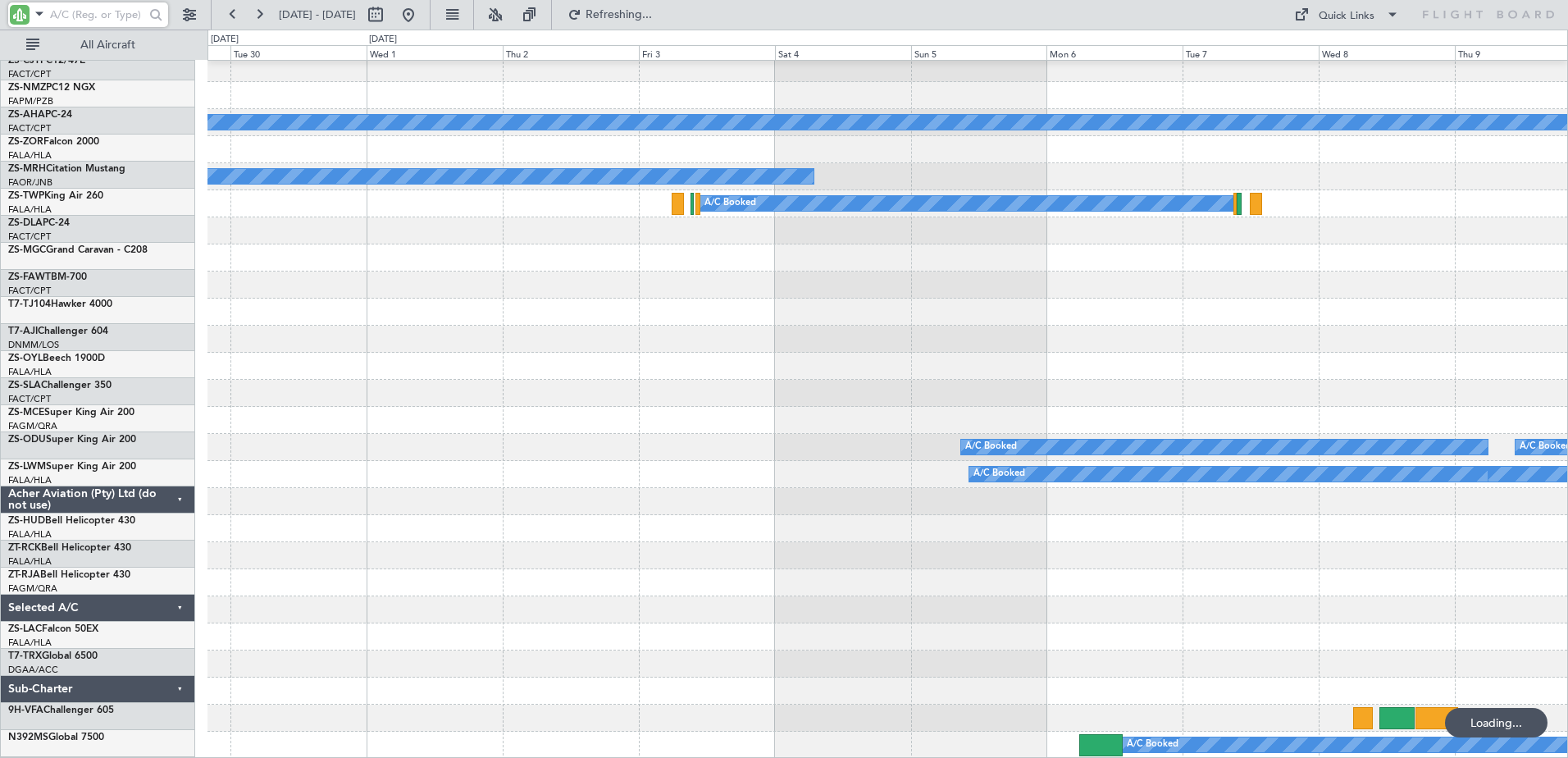
scroll to position [791, 0]
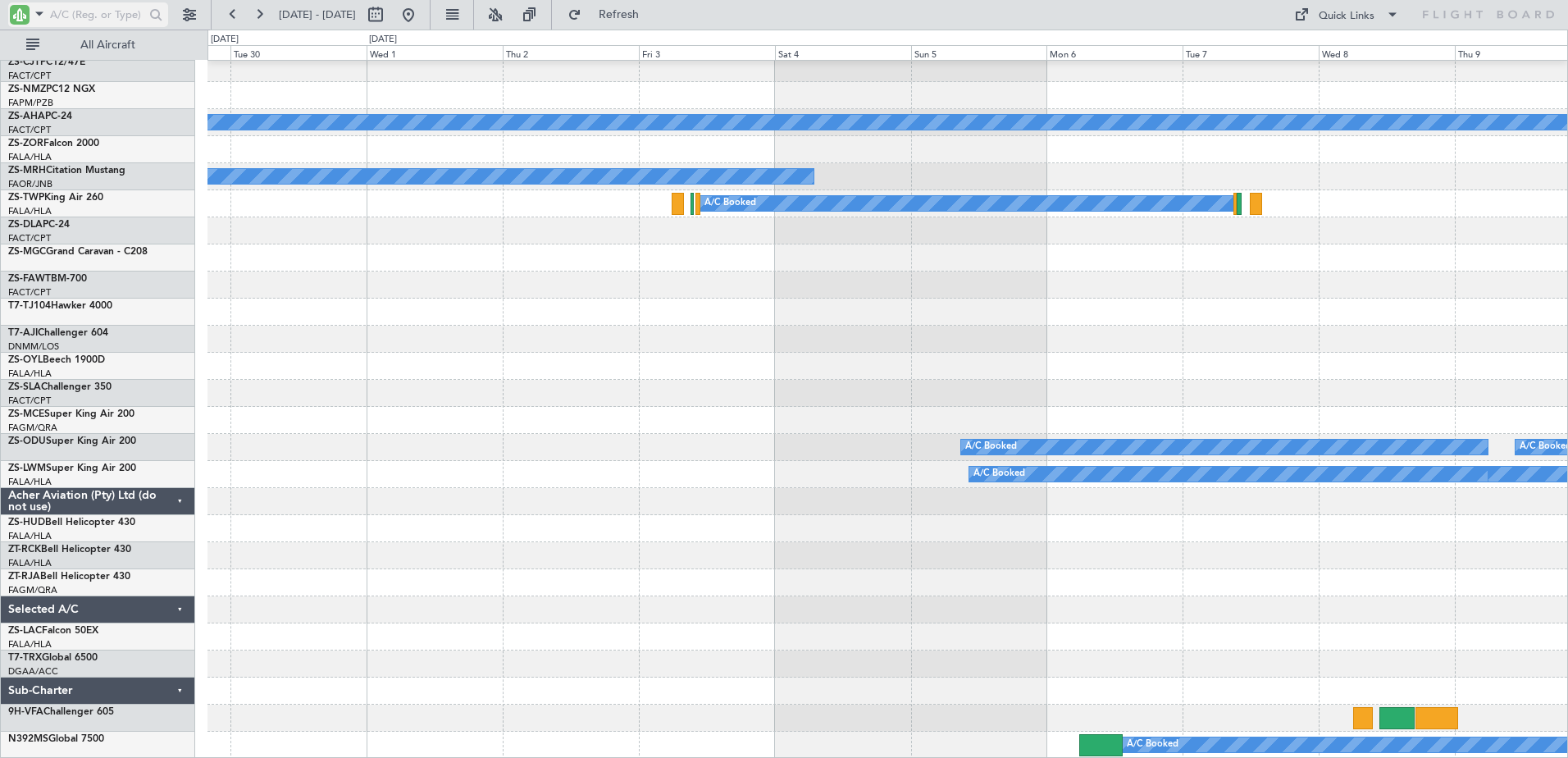
click at [93, 18] on input "text" at bounding box center [97, 15] width 94 height 24
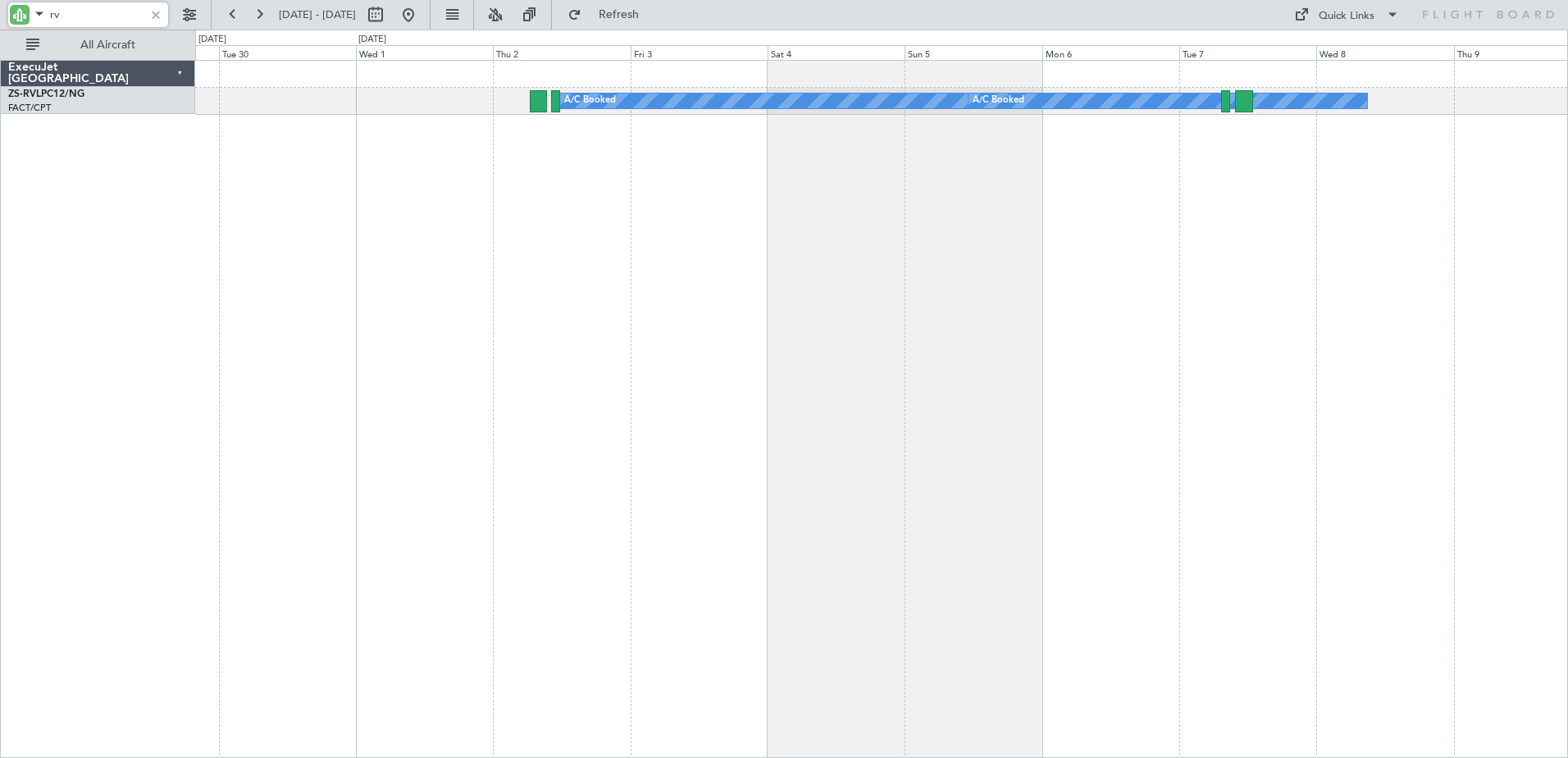
scroll to position [0, 0]
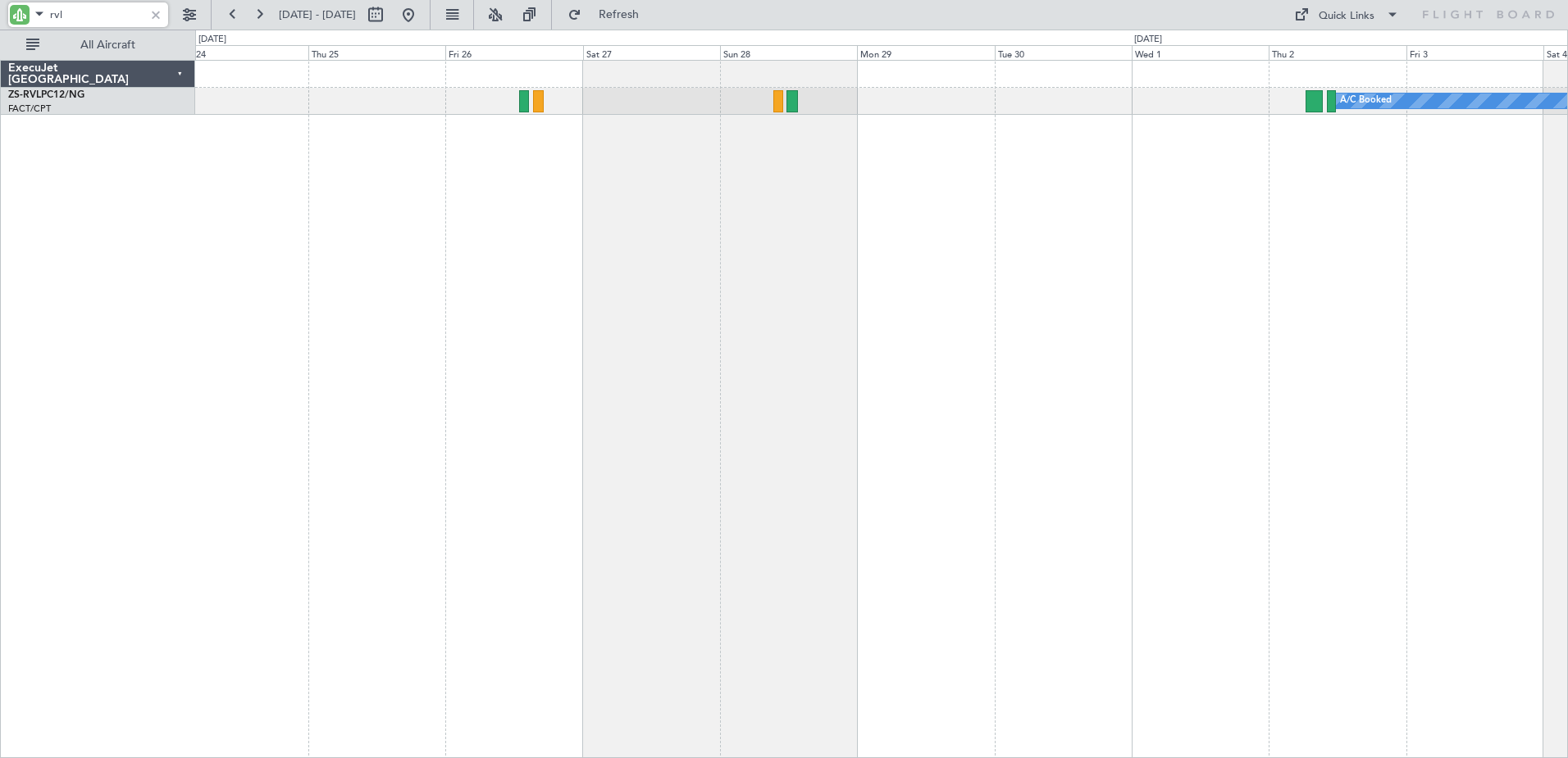
click at [1311, 318] on div "A/C Booked A/C Booked" at bounding box center [881, 408] width 1372 height 698
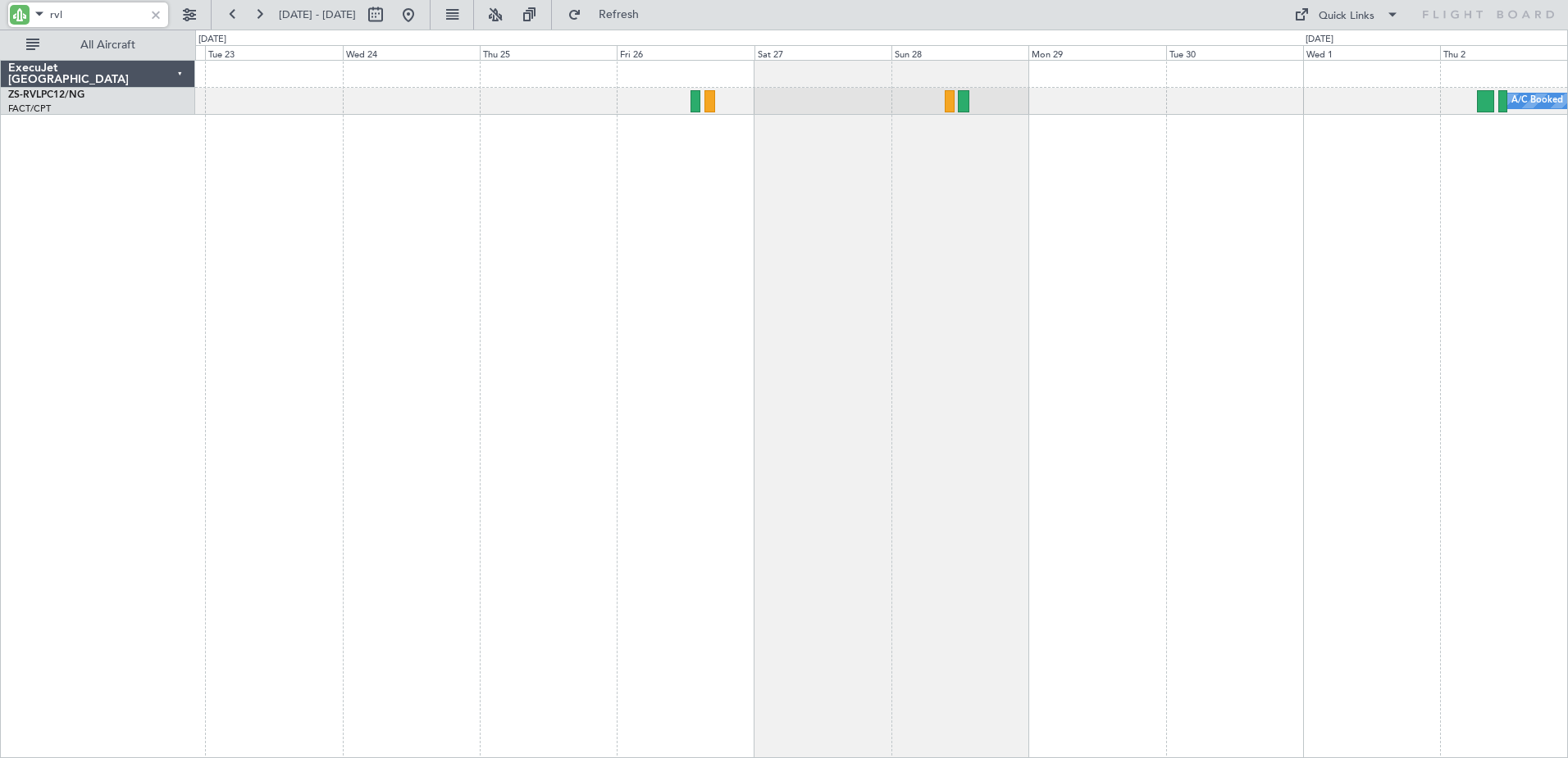
click at [893, 557] on div "A/C Booked" at bounding box center [881, 408] width 1372 height 698
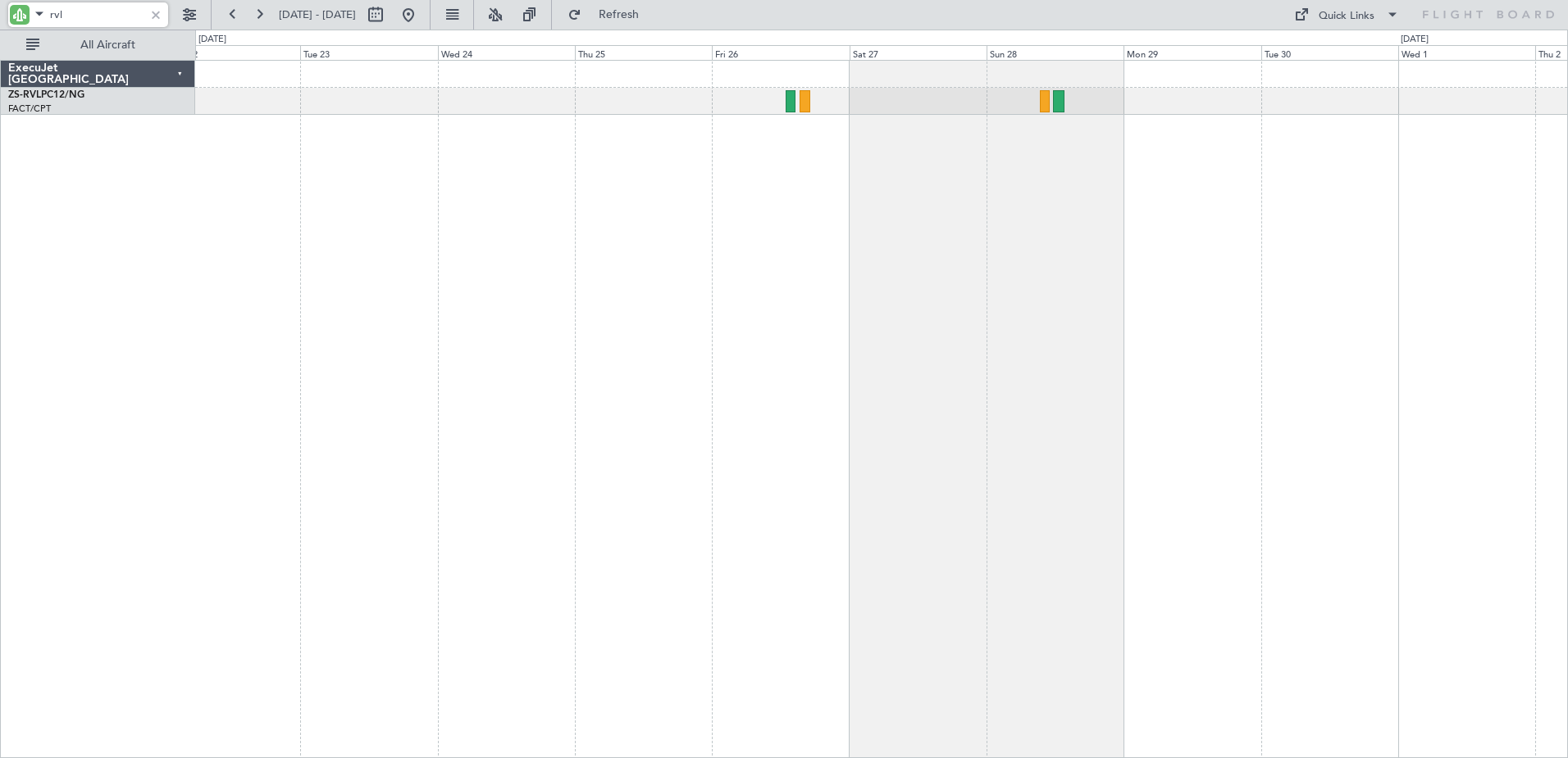
type input "rvl"
drag, startPoint x: 153, startPoint y: 12, endPoint x: 129, endPoint y: 8, distance: 24.3
click at [153, 12] on div at bounding box center [156, 15] width 18 height 18
type input "twp"
click at [422, 7] on button at bounding box center [408, 15] width 26 height 26
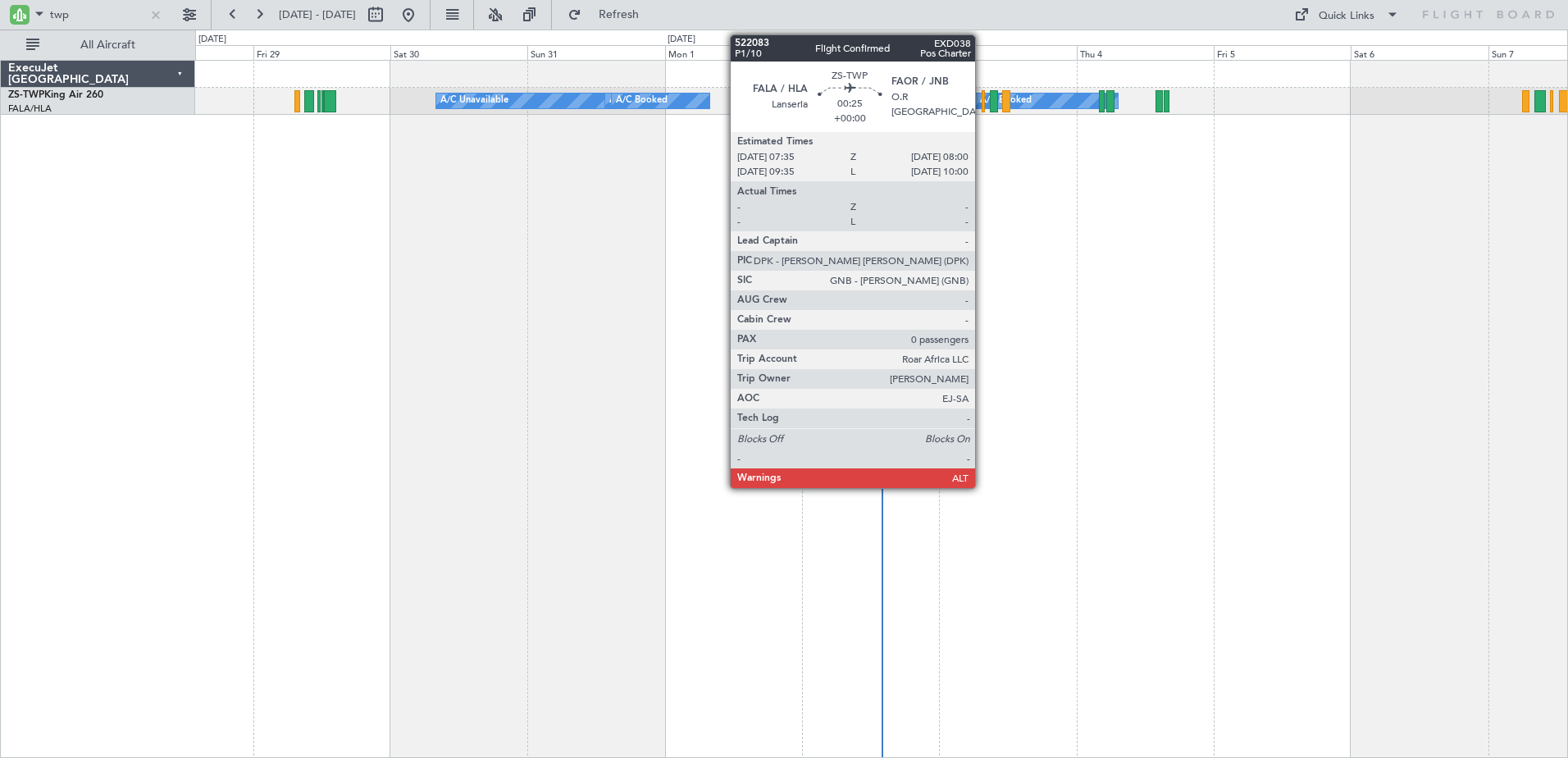
click at [983, 100] on div at bounding box center [983, 101] width 3 height 23
